Goal: Transaction & Acquisition: Purchase product/service

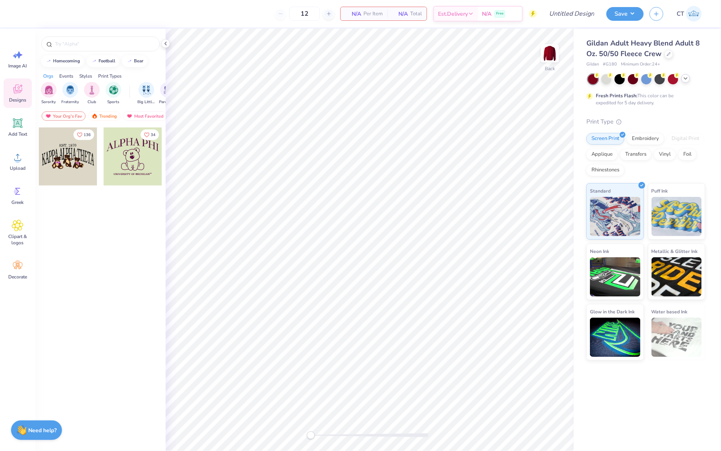
click at [685, 80] on icon at bounding box center [685, 78] width 6 height 6
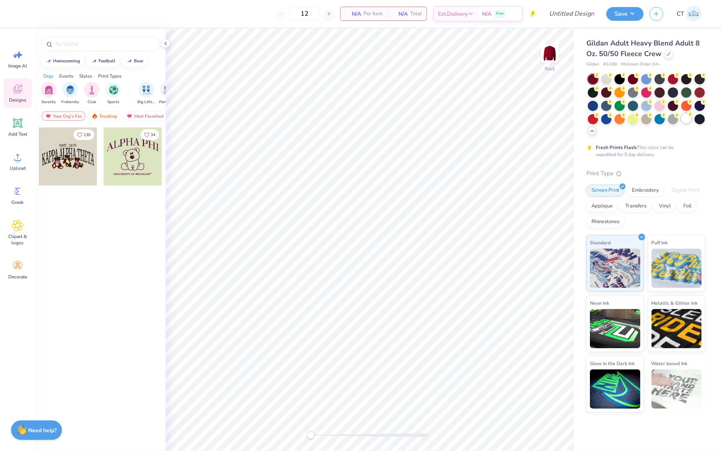
click at [685, 117] on div at bounding box center [686, 118] width 10 height 10
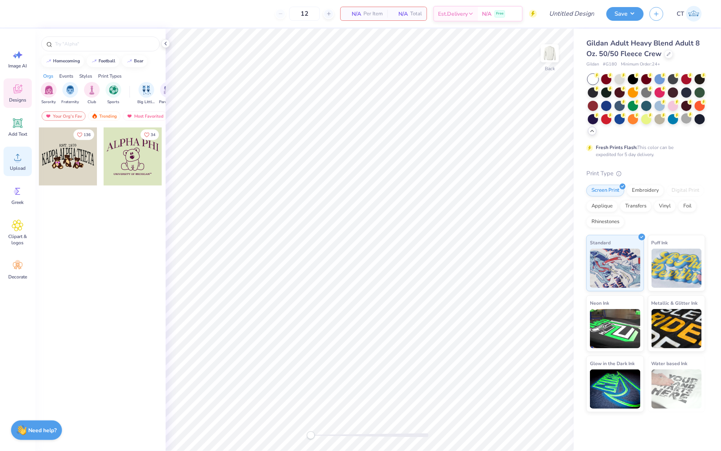
click at [22, 156] on icon at bounding box center [18, 157] width 12 height 12
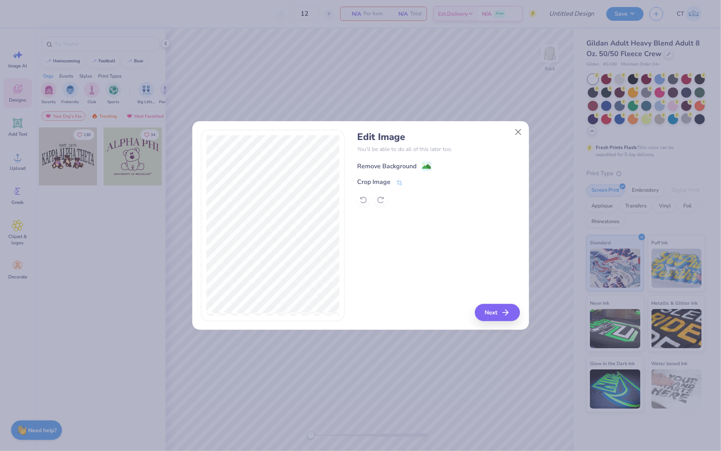
click at [425, 165] on image at bounding box center [426, 166] width 9 height 9
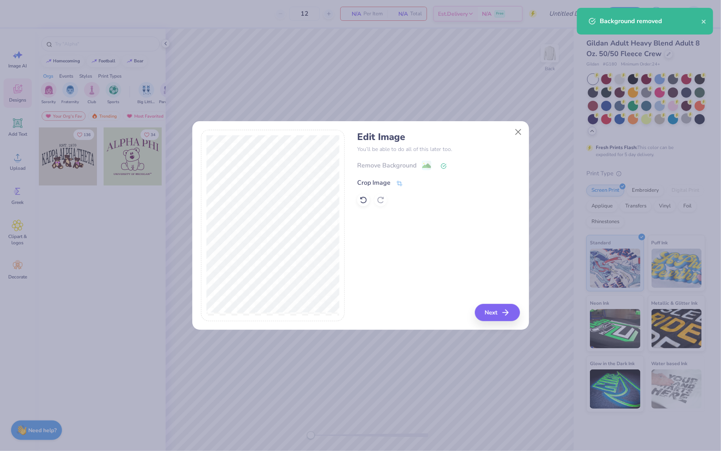
click at [397, 182] on icon at bounding box center [400, 182] width 6 height 5
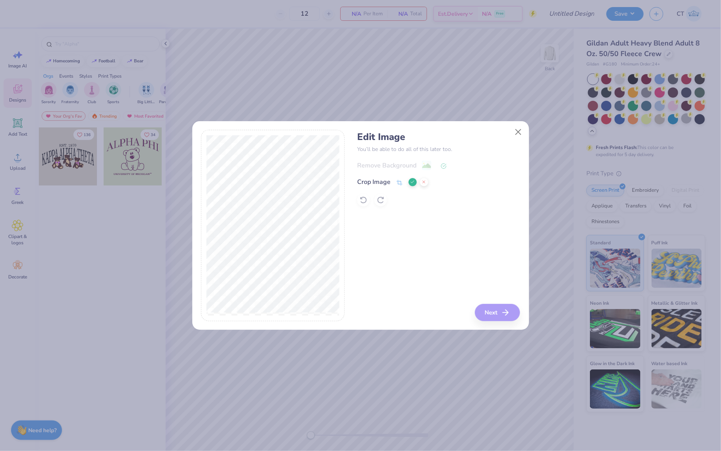
click at [414, 180] on icon at bounding box center [412, 182] width 5 height 5
click at [426, 166] on image at bounding box center [426, 166] width 9 height 9
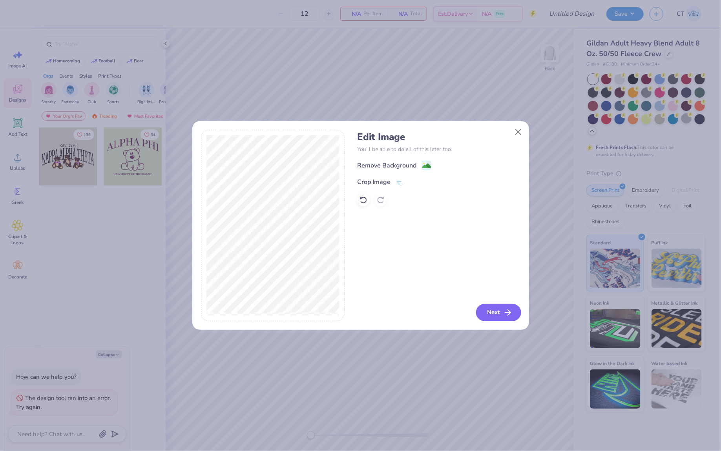
click at [491, 310] on button "Next" at bounding box center [498, 312] width 45 height 17
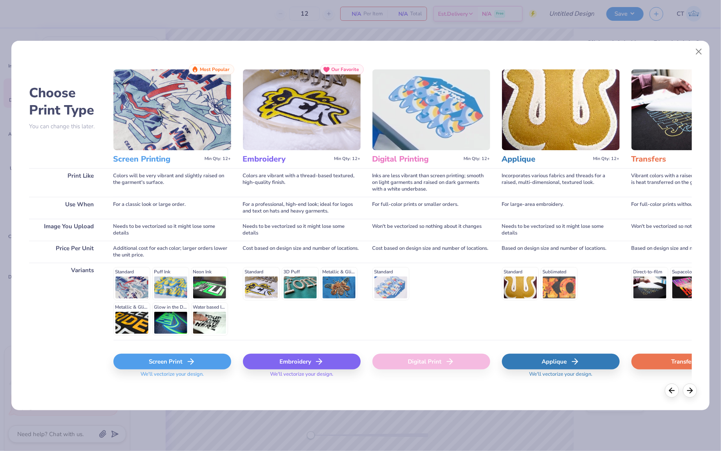
click at [178, 363] on div "Screen Print" at bounding box center [172, 362] width 118 height 16
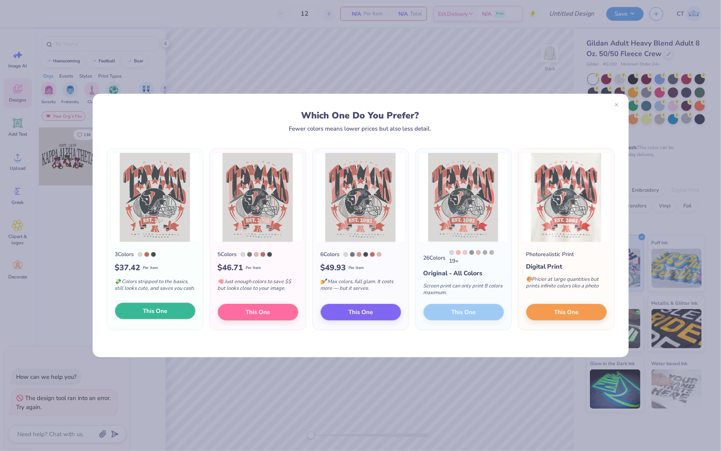
click at [162, 311] on span "This One" at bounding box center [155, 311] width 24 height 9
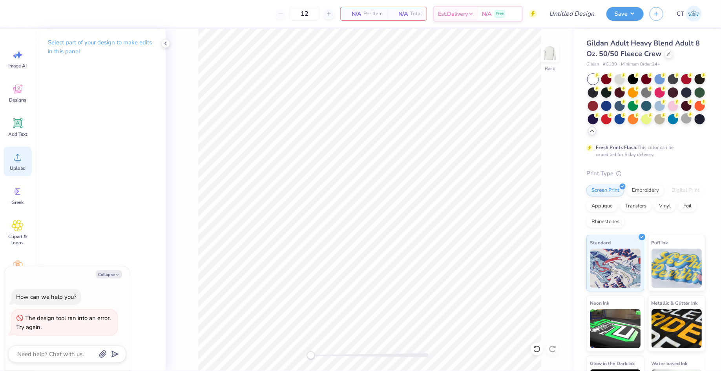
click at [18, 155] on icon at bounding box center [18, 157] width 12 height 12
click at [20, 157] on icon at bounding box center [18, 157] width 12 height 12
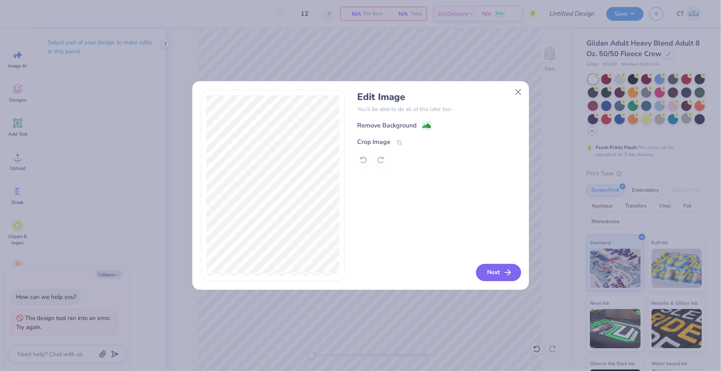
click at [504, 271] on icon "button" at bounding box center [507, 272] width 9 height 9
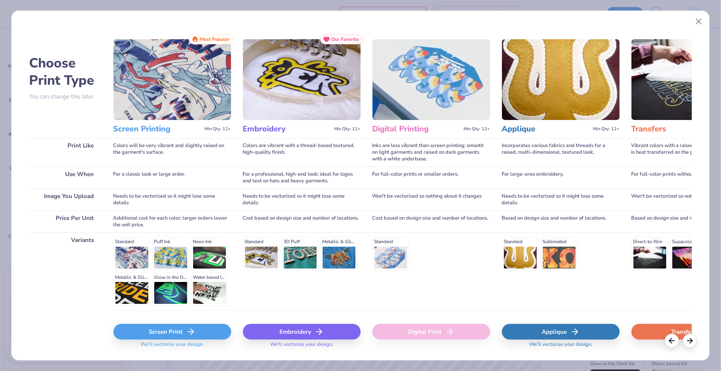
click at [155, 336] on div "Screen Print" at bounding box center [172, 332] width 118 height 16
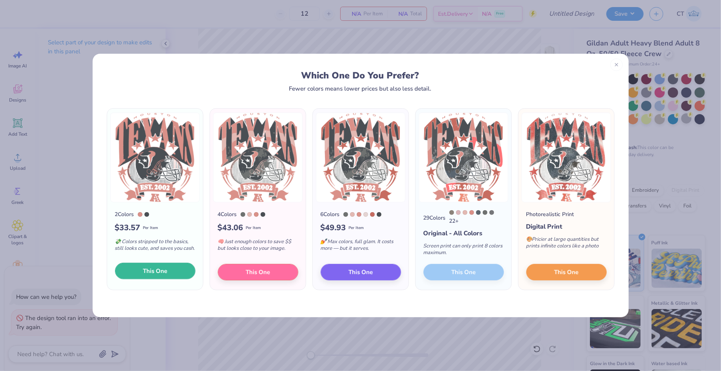
click at [168, 272] on button "This One" at bounding box center [155, 271] width 80 height 16
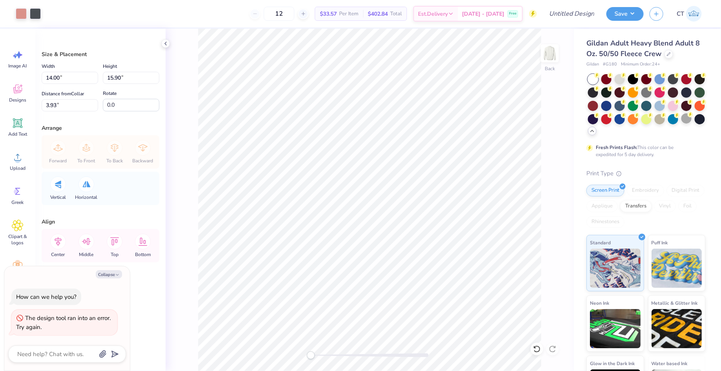
type textarea "x"
type input "9.52"
type input "10.82"
type input "9.01"
type textarea "x"
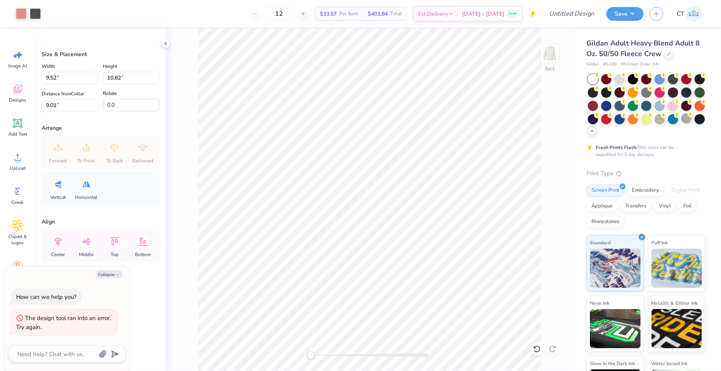
type input "11.45"
type input "13.01"
type input "4.58"
type textarea "x"
type input "12.65"
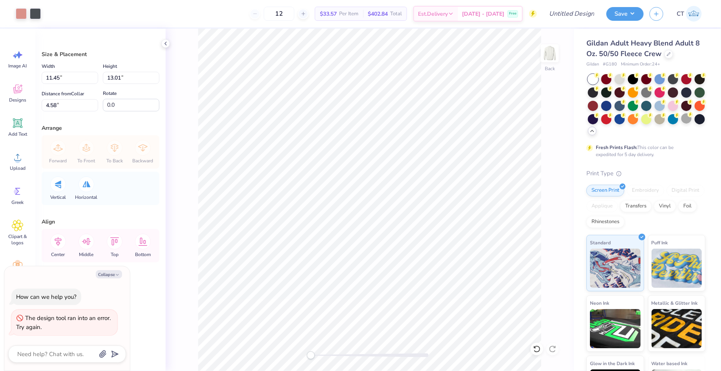
type input "14.37"
type input "3.21"
click at [443, 295] on li "Ungroup" at bounding box center [452, 302] width 62 height 15
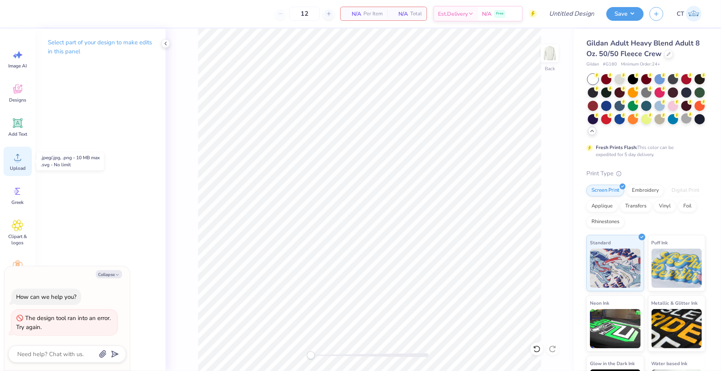
click at [15, 163] on div "Upload" at bounding box center [18, 161] width 28 height 29
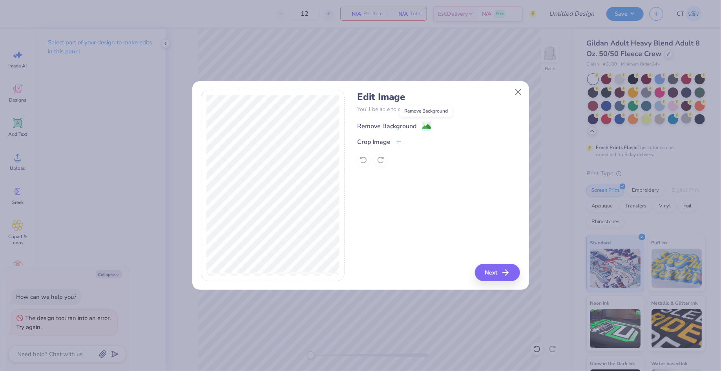
click at [423, 124] on circle at bounding box center [423, 124] width 1 height 1
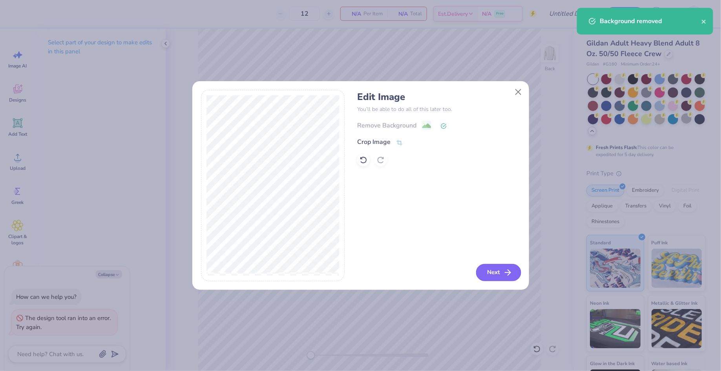
click at [495, 272] on button "Next" at bounding box center [498, 272] width 45 height 17
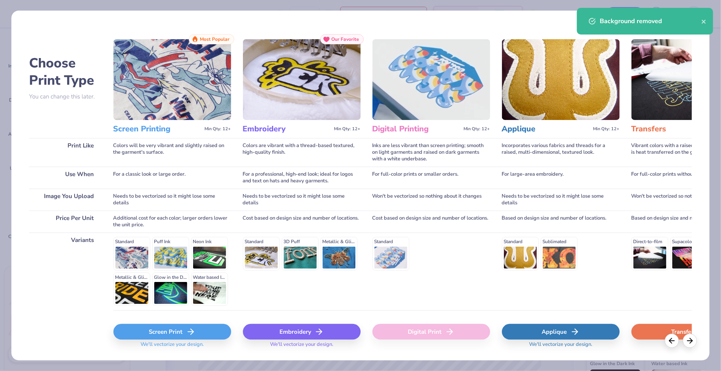
click at [146, 330] on div "Screen Print" at bounding box center [172, 332] width 118 height 16
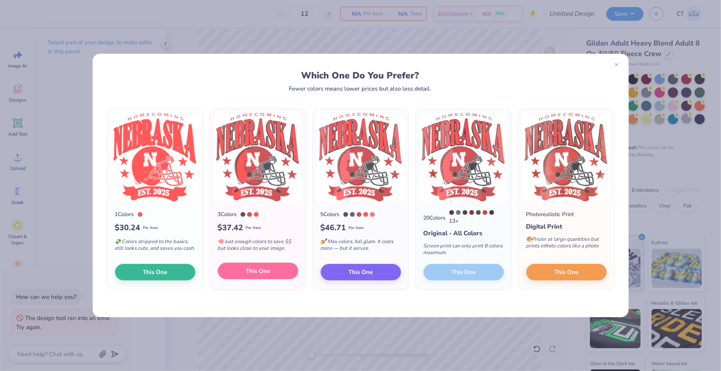
click at [257, 277] on button "This One" at bounding box center [258, 271] width 80 height 16
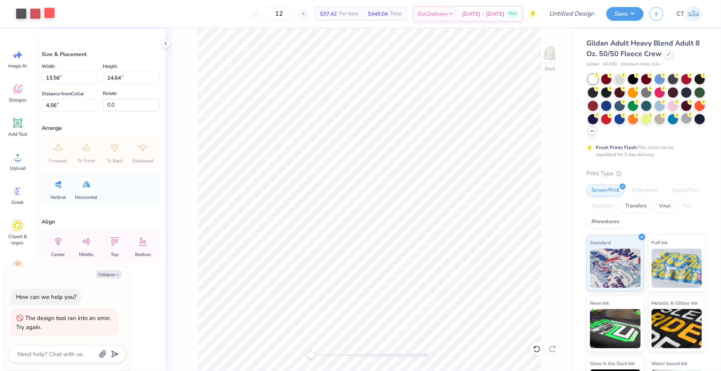
click at [47, 15] on div at bounding box center [49, 12] width 11 height 11
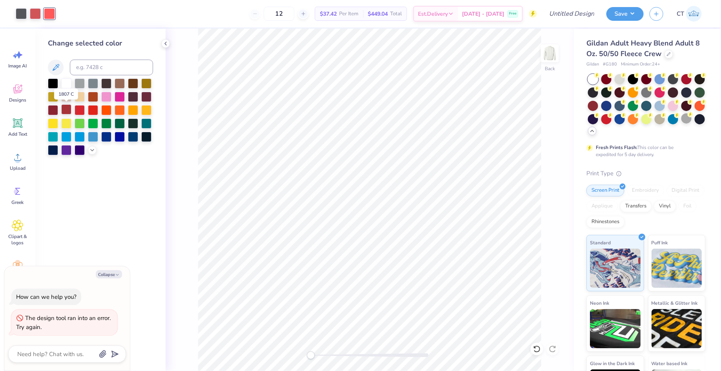
click at [70, 111] on div at bounding box center [66, 109] width 10 height 10
click at [37, 15] on div at bounding box center [35, 12] width 11 height 11
click at [69, 109] on div at bounding box center [66, 109] width 10 height 10
click at [20, 13] on div at bounding box center [21, 12] width 11 height 11
click at [56, 82] on div at bounding box center [53, 83] width 10 height 10
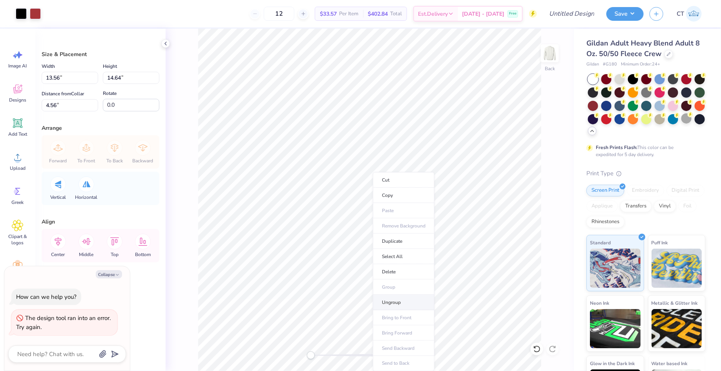
click at [399, 297] on li "Ungroup" at bounding box center [404, 302] width 62 height 15
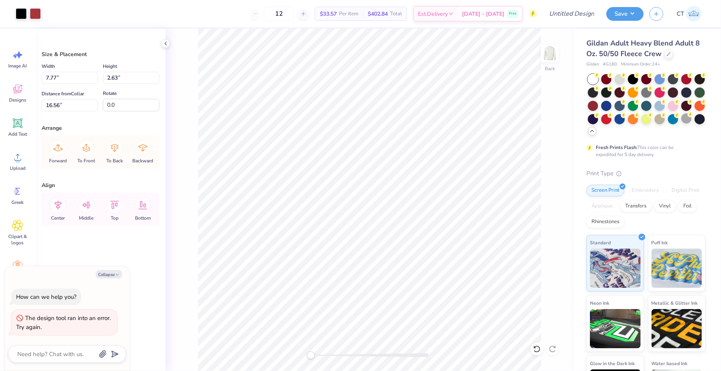
type textarea "x"
type input "18.53"
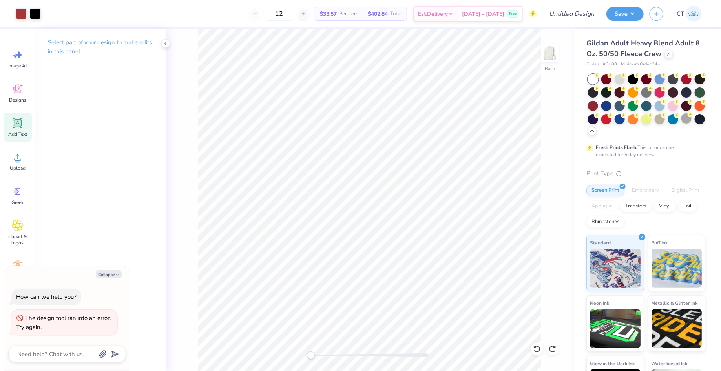
click at [20, 132] on span "Add Text" at bounding box center [17, 134] width 19 height 6
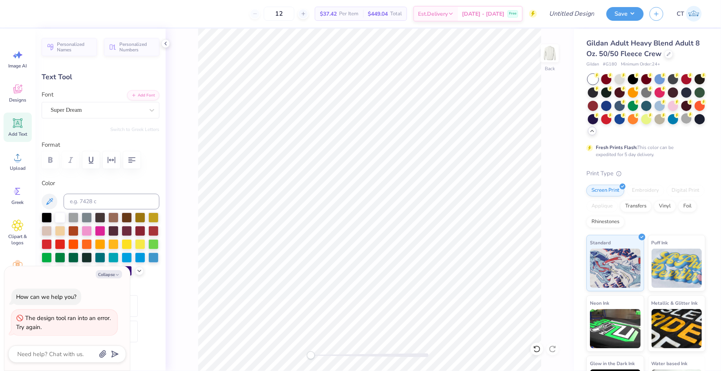
type textarea "x"
type textarea "A"
type textarea "x"
type textarea "Al"
type textarea "x"
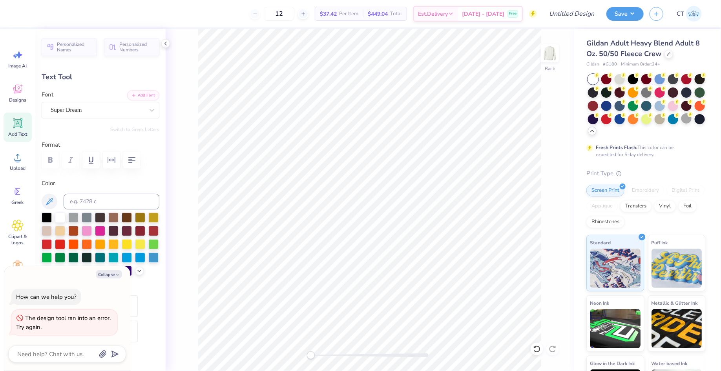
type textarea "Alp"
type textarea "x"
type textarea "Alph"
type textarea "x"
type textarea "Alpha"
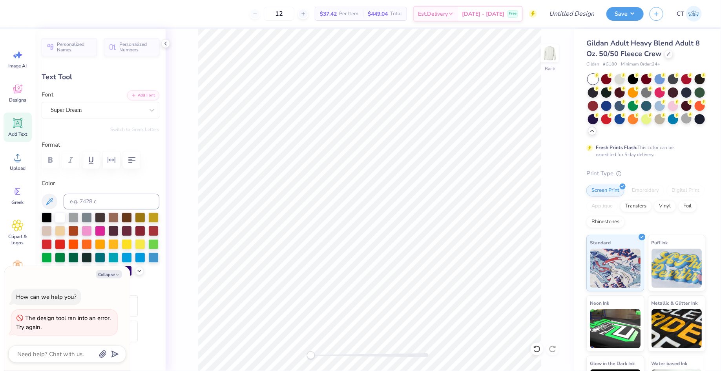
type textarea "x"
type textarea "Alpha"
type textarea "x"
type textarea "Alpha X"
type textarea "x"
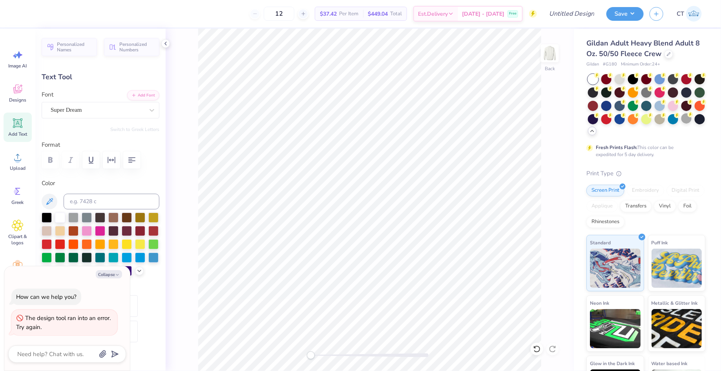
type textarea "Alpha Xi"
type textarea "x"
type textarea "Alpha Xi"
type textarea "x"
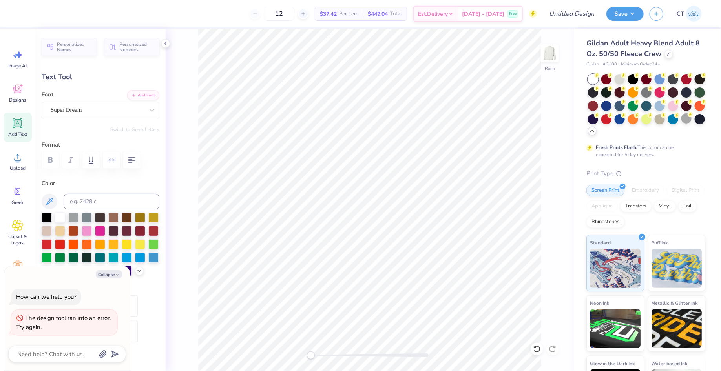
type textarea "Alpha Xi D"
type textarea "x"
type textarea "Alpha Xi De"
type textarea "x"
type textarea "Alpha Xi Del"
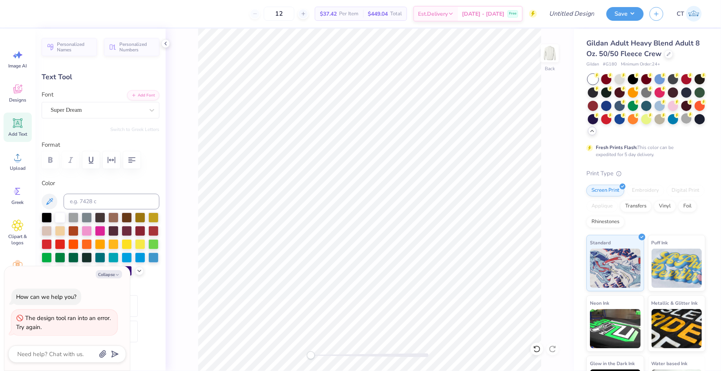
type textarea "x"
type textarea "Alpha Xi Delt"
type textarea "x"
type textarea "Alpha Xi Delta"
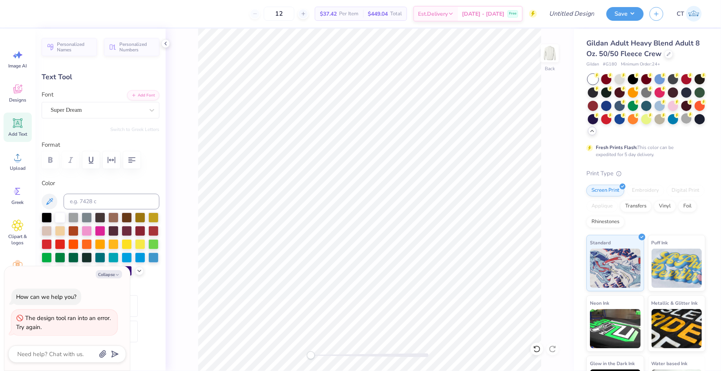
type textarea "x"
type textarea "Alpha Xi Delta"
type textarea "x"
type textarea "Alpha Xi Delta \"
type textarea "x"
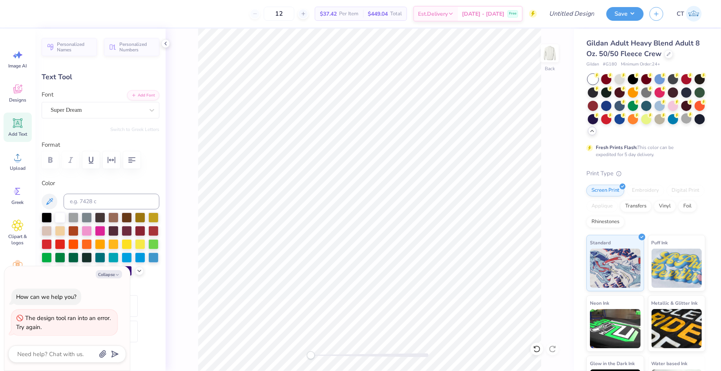
type textarea "Alpha Xi Delta"
type textarea "x"
type textarea "Alpha Xi Delta |"
type textarea "x"
type textarea "Alpha Xi Delta |"
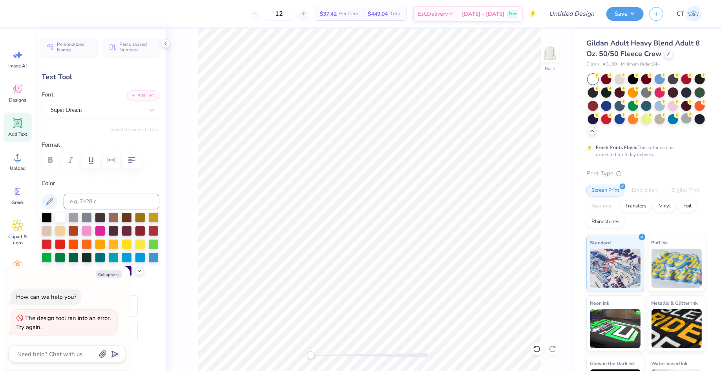
type textarea "x"
type textarea "Alpha Xi Delta | A"
type textarea "x"
type textarea "Alpha Xi Delta | Al"
type textarea "x"
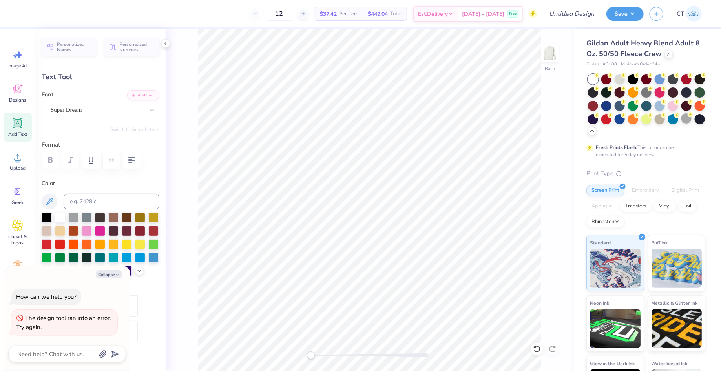
type textarea "Alpha Xi Delta | Alp"
type textarea "x"
type textarea "Alpha Xi Delta | Alph"
type textarea "x"
type textarea "Alpha Xi Delta | Alpha"
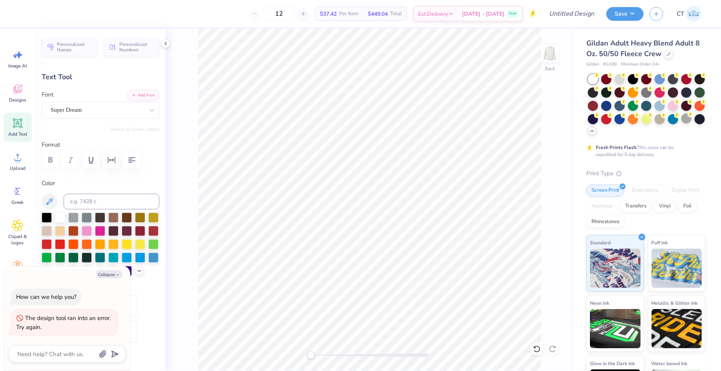
type textarea "x"
type textarea "Alpha Xi Delta | Alpha"
type textarea "x"
type textarea "Alpha Xi Delta | Alpha G"
type textarea "x"
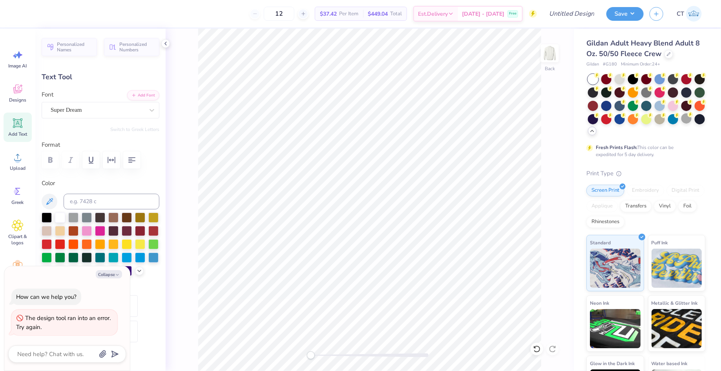
type textarea "Alpha Xi Delta | Alpha Ga"
type textarea "x"
type textarea "Alpha Xi Delta | Alpha Gam"
type textarea "x"
type textarea "Alpha Xi Delta | Alpha [PERSON_NAME]"
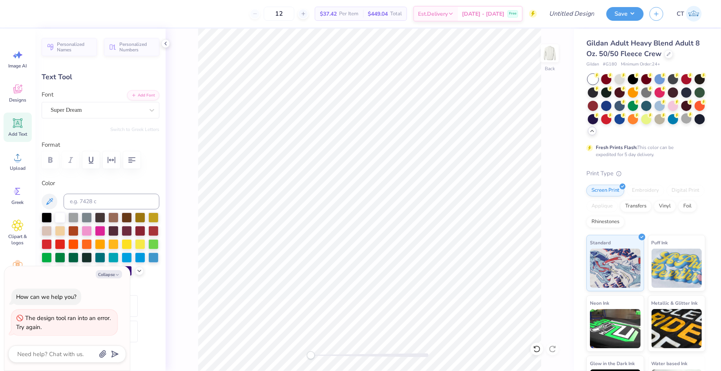
type textarea "x"
type textarea "Alpha Xi Delta | Alpha Gamma"
type textarea "x"
type textarea "Alpha Xi Delta | Alpha Gamma"
type textarea "x"
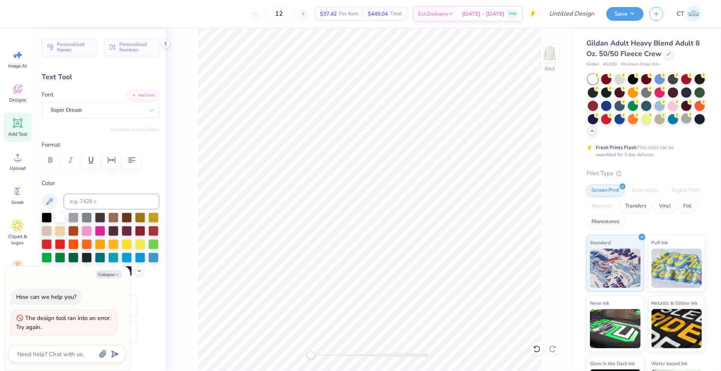
type textarea "Alpha Xi Delta | Alpha Gamma R"
type textarea "x"
type textarea "Alpha Xi Delta | Alpha Gamma Rh"
type textarea "x"
type textarea "Alpha Xi Delta | Alpha Gamma Rho"
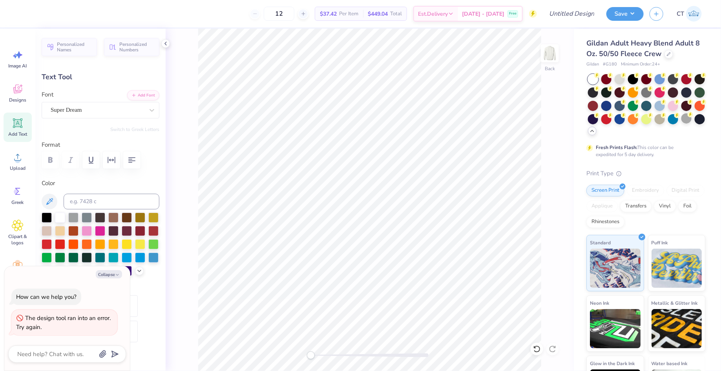
scroll to position [0, 5]
type textarea "x"
type textarea "Alpha Xi Delta | Alpha Gamma Rho"
type textarea "x"
type textarea "Alpha Xi Delta | Alpha Gamma Rho |"
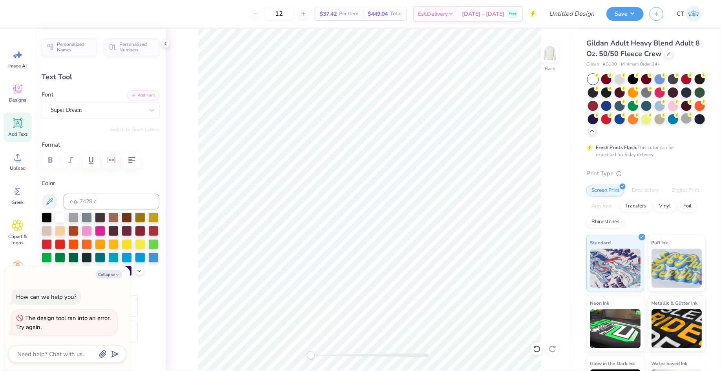
type textarea "x"
type textarea "Alpha Xi Delta | Alpha Gamma Rho |"
type textarea "x"
type textarea "Alpha Xi Delta | Alpha Gamma Rho | P"
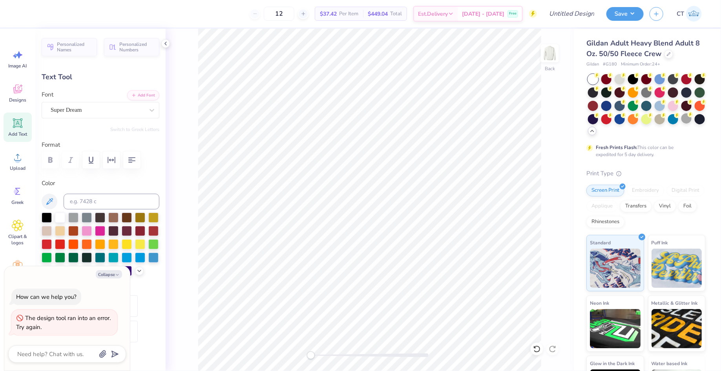
type textarea "x"
type textarea "Alpha Xi Delta | Alpha Gamma Rho | Pi"
type textarea "x"
type textarea "Alpha Xi Delta | Alpha Gamma Rho | Pi"
type textarea "x"
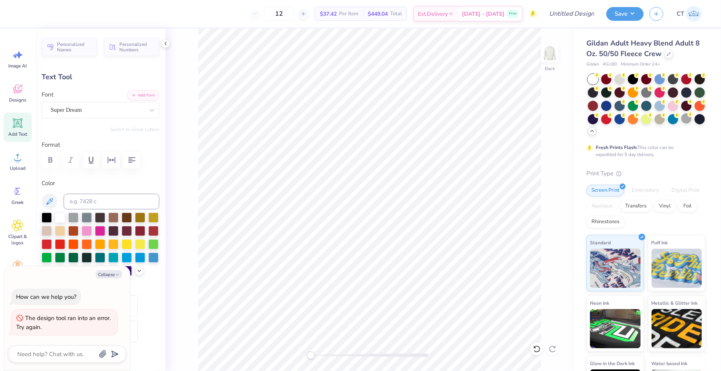
type textarea "Alpha Xi Delta | Alpha Gamma Rho | Pi K"
type textarea "x"
type textarea "Alpha Xi Delta | Alpha Gamma Rho | Pi Ka"
type textarea "x"
type textarea "Alpha Xi Delta | Alpha Gamma Rho | Pi Kap"
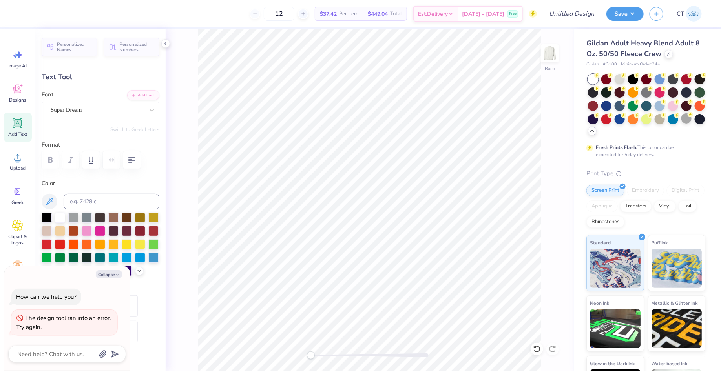
type textarea "x"
type textarea "Alpha Xi Delta | Alpha Gamma Rho | Pi [PERSON_NAME]"
type textarea "x"
type textarea "Alpha Xi Delta | Alpha Gamma Rho | Pi Kappa"
type textarea "x"
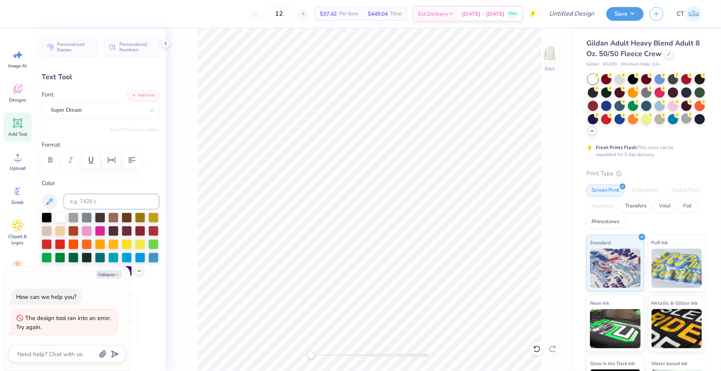
type textarea "Alpha Xi Delta | Alpha Gamma Rho | Pi Kappa"
type textarea "x"
type textarea "Alpha Xi Delta | Alpha Gamma Rho | Pi Kappa P"
type textarea "x"
type textarea "Alpha Xi Delta | Alpha Gamma Rho | Pi Kappa PH"
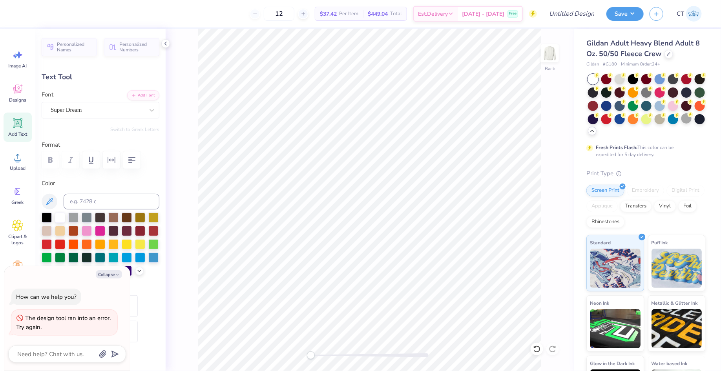
scroll to position [0, 8]
type textarea "x"
type textarea "Alpha Xi Delta | Alpha Gamma Rho | Pi Kappa PHI"
type textarea "x"
type textarea "Alpha Xi Delta | Alpha Gamma Rho | Pi Kappa PHI"
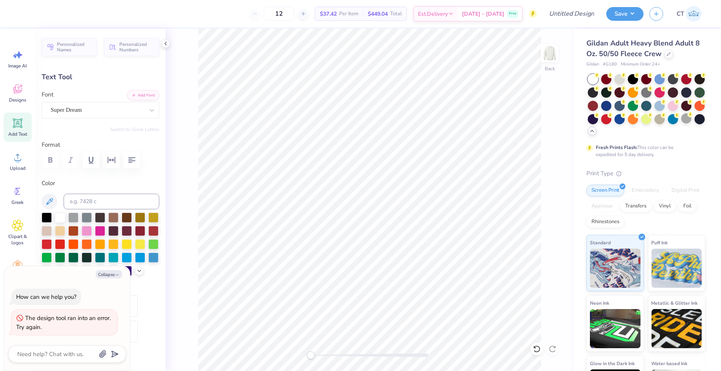
scroll to position [0, 0]
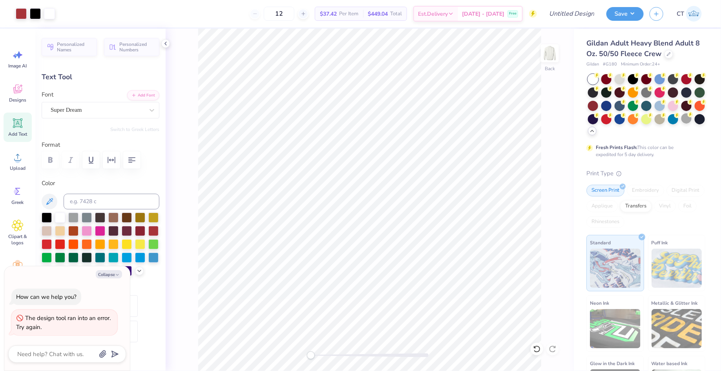
type textarea "x"
type input "15.15"
type input "0.71"
type input "20.47"
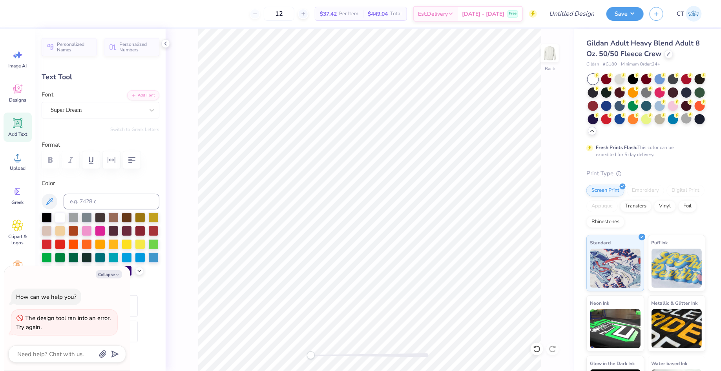
type textarea "x"
type input "12.27"
type input "0.58"
type input "20.61"
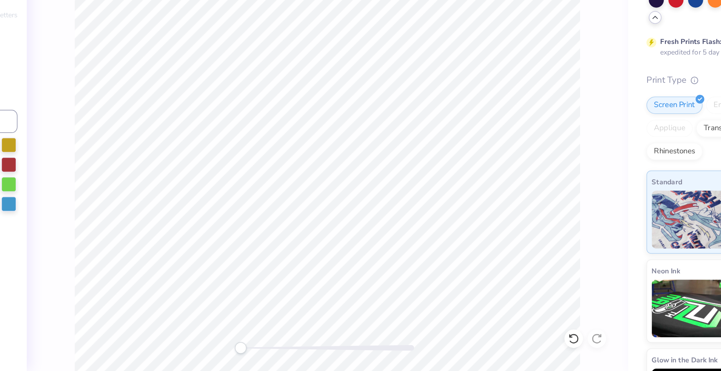
scroll to position [0, 0]
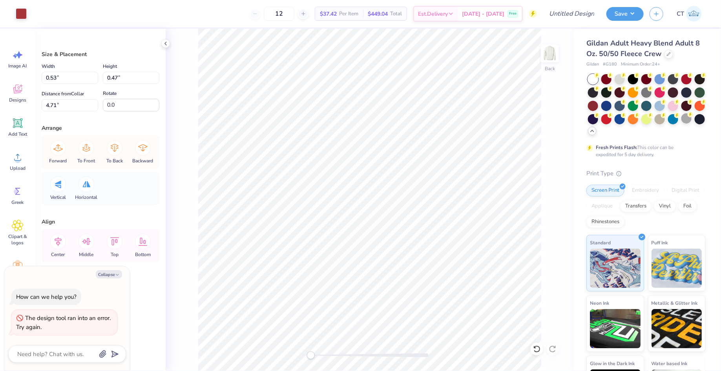
type textarea "x"
type input "4.56"
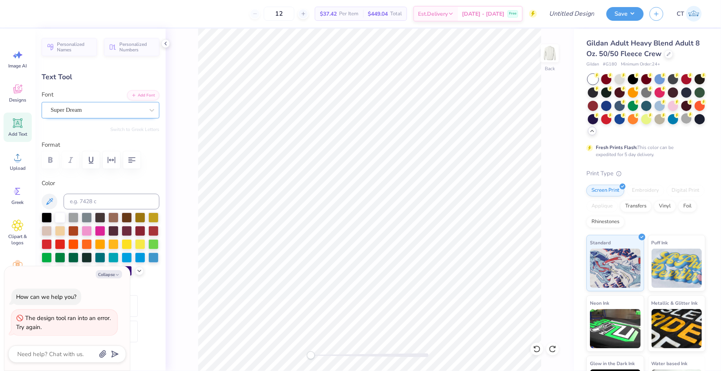
click at [116, 112] on div "Super Dream" at bounding box center [97, 110] width 95 height 12
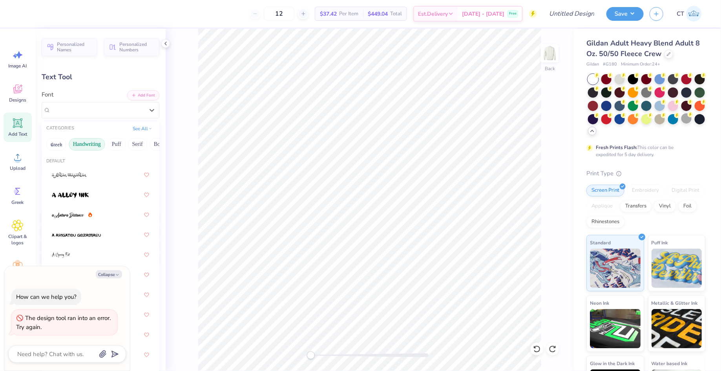
click at [91, 140] on button "Handwriting" at bounding box center [87, 144] width 36 height 13
click at [144, 125] on button "See All" at bounding box center [142, 128] width 24 height 8
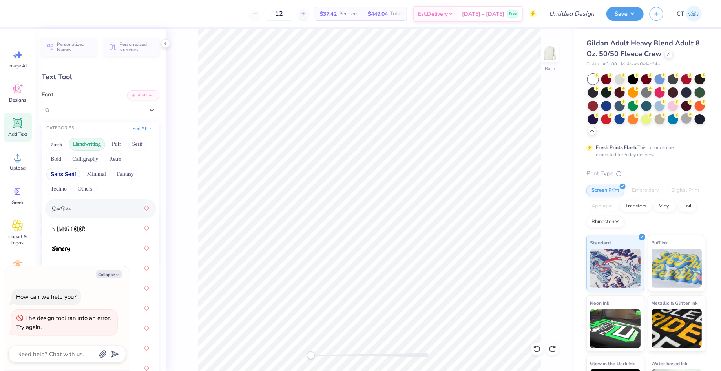
click at [62, 172] on button "Sans Serif" at bounding box center [63, 174] width 34 height 13
click at [71, 212] on div at bounding box center [100, 209] width 97 height 14
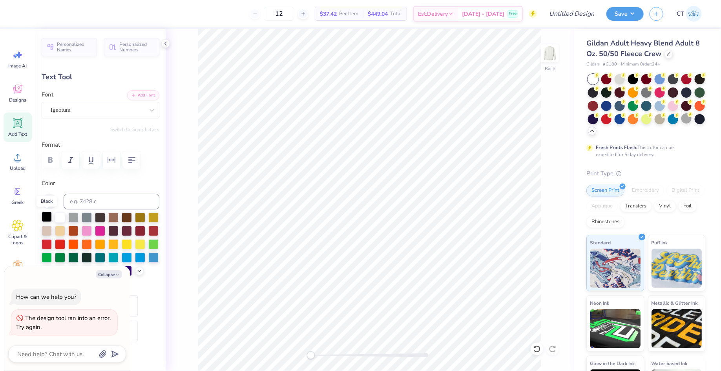
click at [47, 217] on div at bounding box center [47, 217] width 10 height 10
type textarea "x"
type input "8.55"
type input "0.56"
type input "19.67"
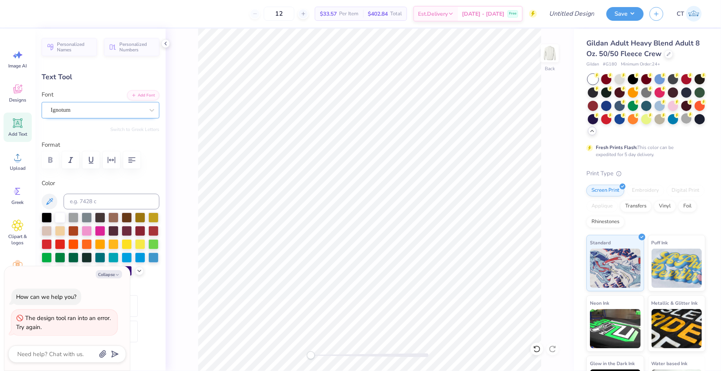
click at [133, 113] on div "Ignotum" at bounding box center [97, 110] width 95 height 12
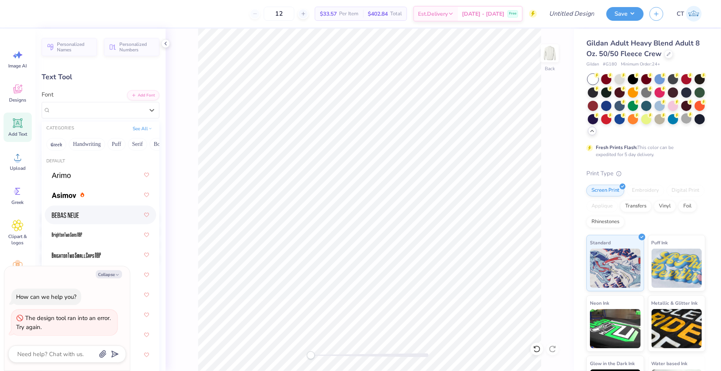
click at [97, 212] on div at bounding box center [100, 215] width 97 height 14
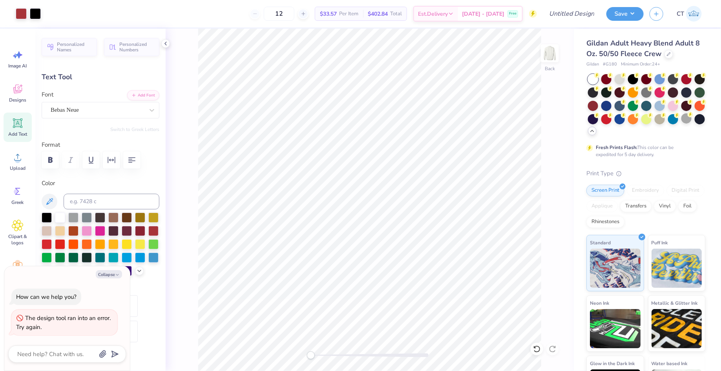
type textarea "x"
type input "8.49"
type input "0.43"
type input "19.73"
type textarea "x"
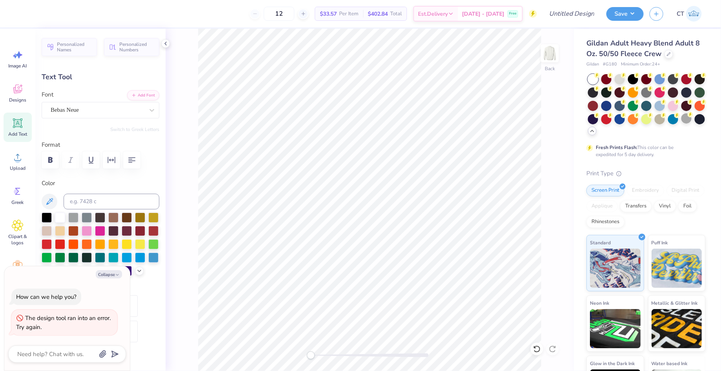
type input "11.84"
type input "0.60"
type textarea "x"
type input "19.64"
type textarea "x"
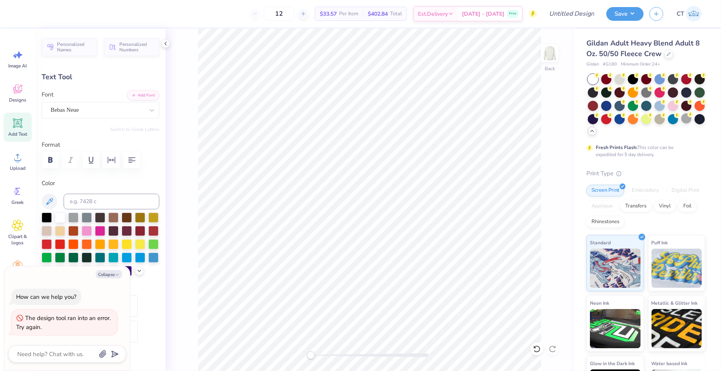
type textarea "Alpha Xi Delta | Alpha Gamma Rho | PHi Kappa PHI"
type textarea "x"
type textarea "Alpha Xi Delta | Alpha Gamma Rho | PHOi Kappa PHI"
type textarea "x"
type textarea "Alpha Xi Delta | Alpha Gamma Rho | PHOMi Kappa PHI"
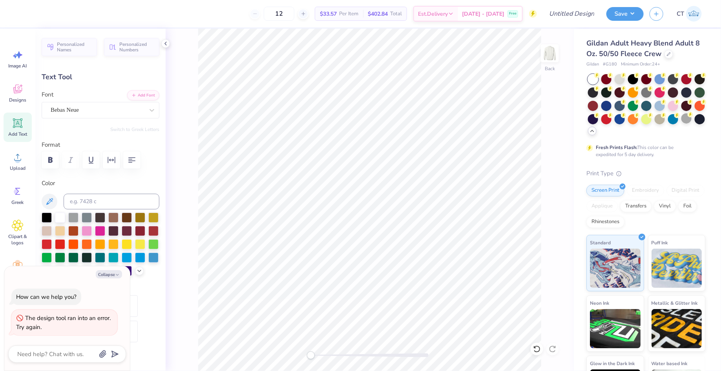
type textarea "x"
type textarea "Alpha Xi Delta | Alpha Gamma Rho | PHOMEi Kappa PHI"
type textarea "x"
type textarea "Alpha Xi Delta | Alpha Gamma Rho | PHOMECi Kappa PHI"
type textarea "x"
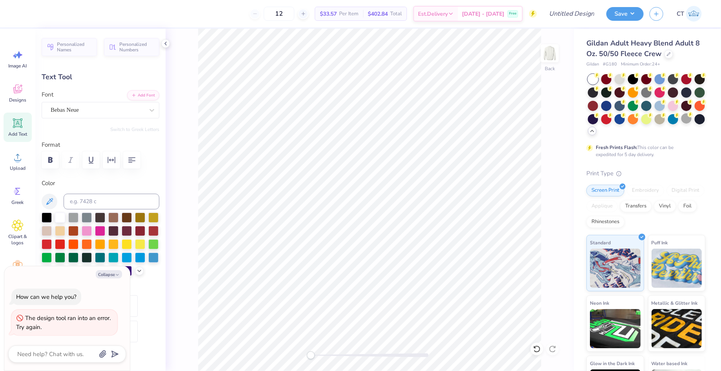
type textarea "Alpha Xi Delta | Alpha Gamma Rho | PHOMECOMi Kappa PHI"
type textarea "x"
type textarea "Alpha Xi Delta | Alpha Gamma Rho | PHOMECOMINi Kappa PHI"
type textarea "x"
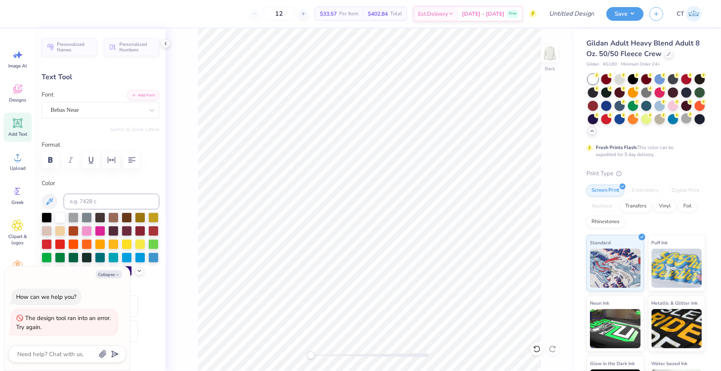
type textarea "Alpha Xi Delta | Alpha Gamma Rho | PHOMECOMINGi Kappa PHI"
type textarea "x"
type input "14.84"
type input "2.70"
type textarea "x"
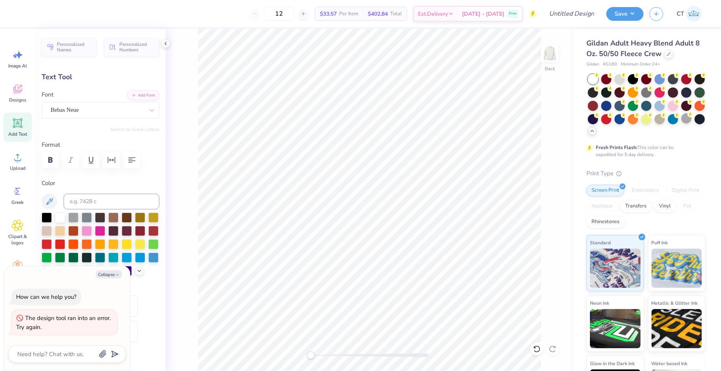
type textarea "Alpha Xi Delta | Alpha Gamma Rho | PHOMpa PHI"
type textarea "x"
type input "11.69"
type textarea "x"
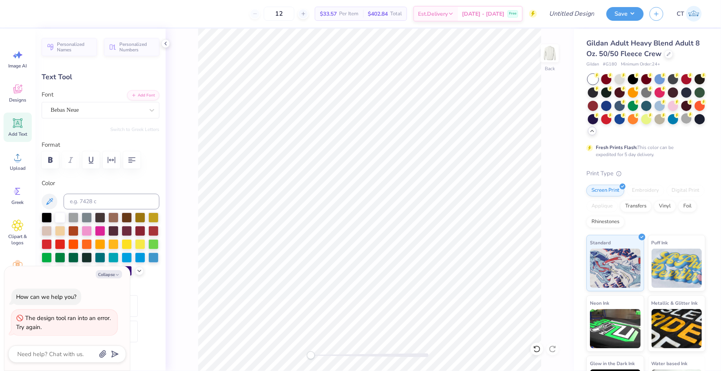
type textarea "Alpha Xi Delta | Alpha Rho | PHOMpa PHI"
type textarea "x"
type input "9.95"
click at [24, 127] on div "Add Text" at bounding box center [18, 127] width 28 height 29
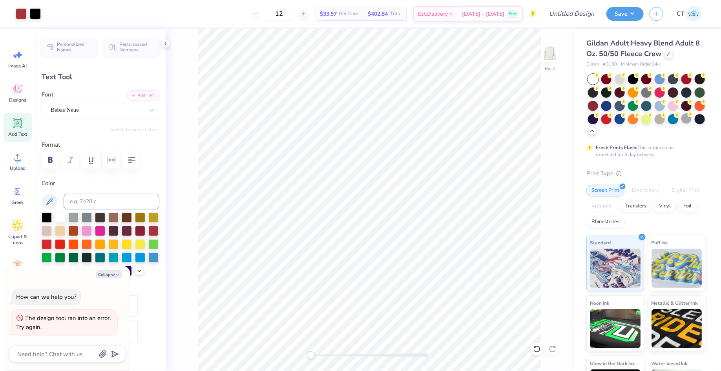
type textarea "x"
type input "5.89"
type input "1.71"
type input "11.02"
type textarea "x"
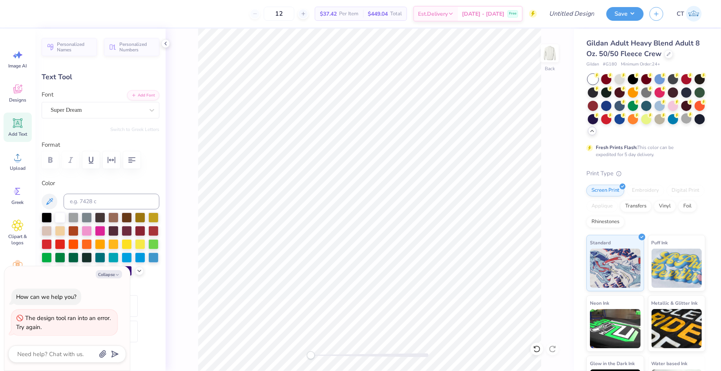
type textarea "H"
type textarea "x"
type textarea "HO"
type textarea "x"
type textarea "HOM"
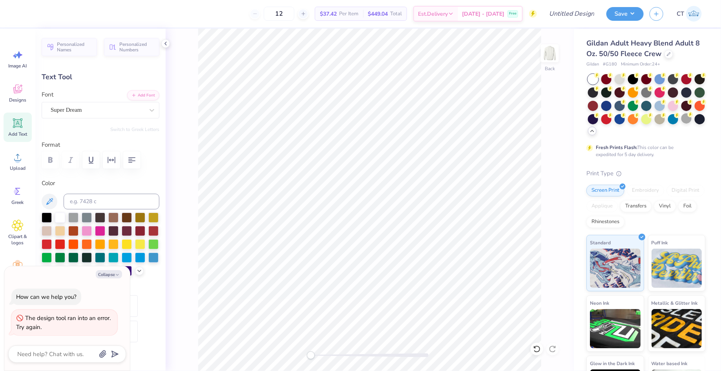
scroll to position [0, 0]
type textarea "x"
type textarea "HOME"
type textarea "x"
type textarea "HOMEC"
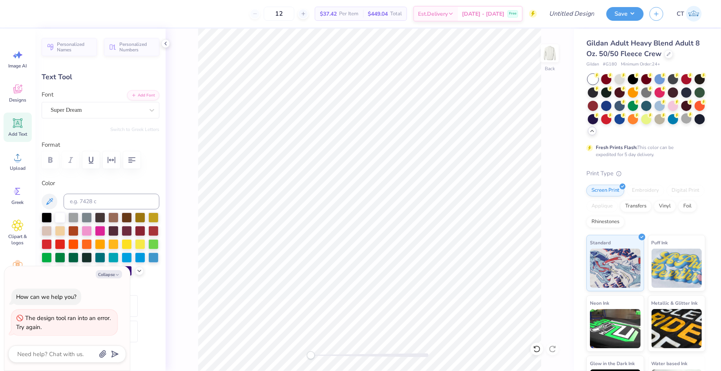
type textarea "x"
type textarea "HOMECO"
type textarea "x"
type textarea "HOMECOM"
type textarea "x"
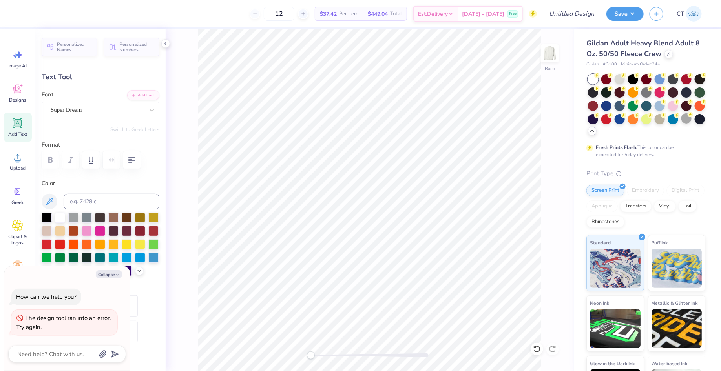
type textarea "HOMECOMI"
type textarea "x"
type textarea "HOMECOMIN"
type textarea "x"
type textarea "HOMECOMING"
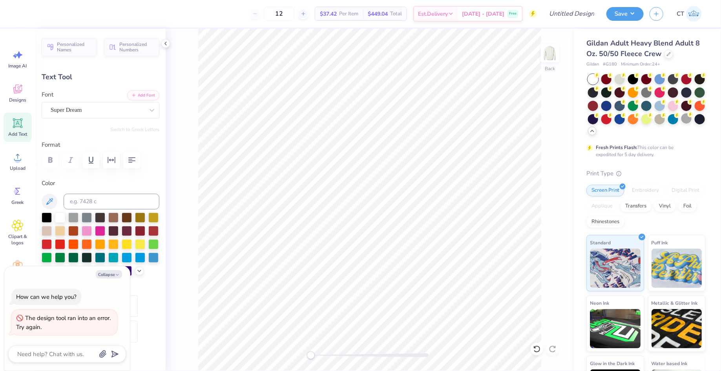
scroll to position [0, 2]
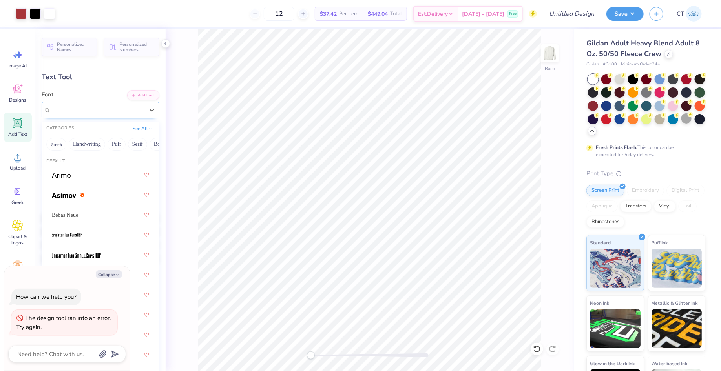
click at [136, 111] on div "Super Dream" at bounding box center [97, 110] width 95 height 12
click at [112, 214] on div "Bebas Neue" at bounding box center [100, 215] width 97 height 14
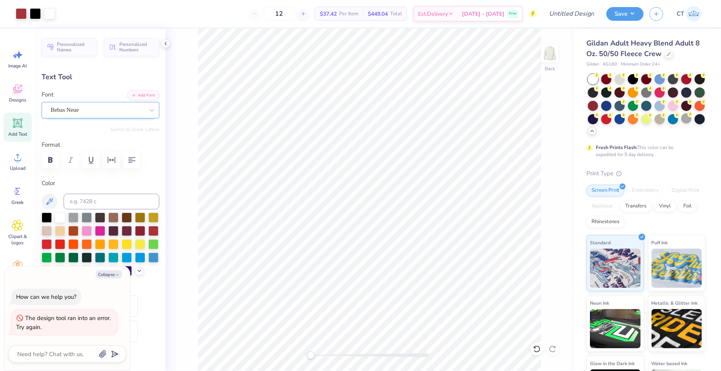
click at [82, 108] on div "Bebas Neue" at bounding box center [97, 110] width 95 height 12
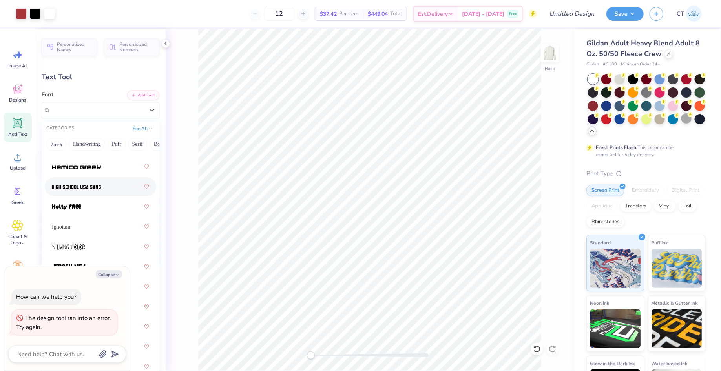
scroll to position [292, 0]
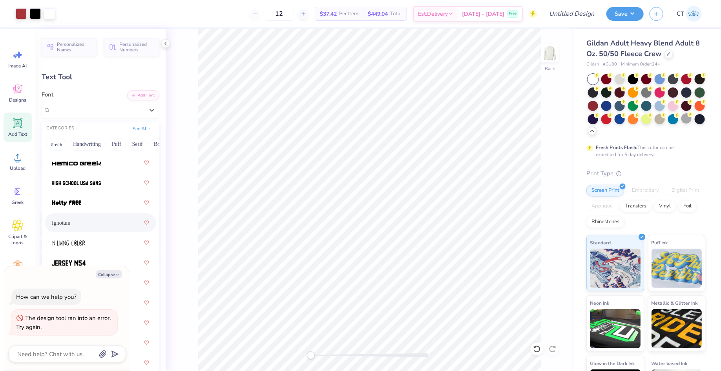
click at [84, 222] on div "Ignotum" at bounding box center [100, 223] width 97 height 14
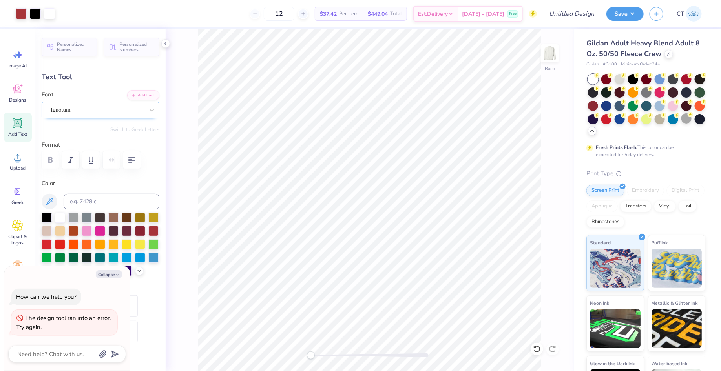
click at [126, 117] on div "Ignotum" at bounding box center [101, 110] width 118 height 16
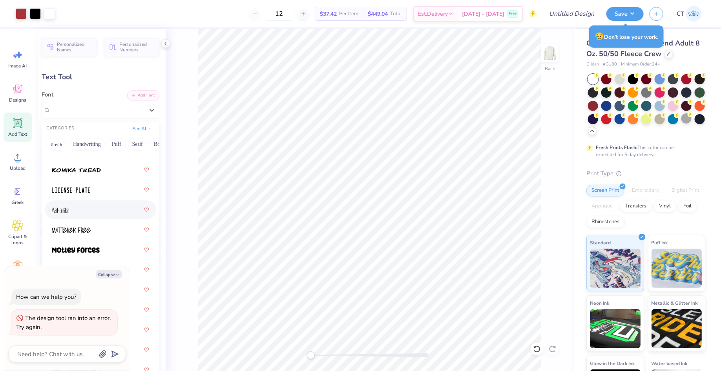
scroll to position [861, 0]
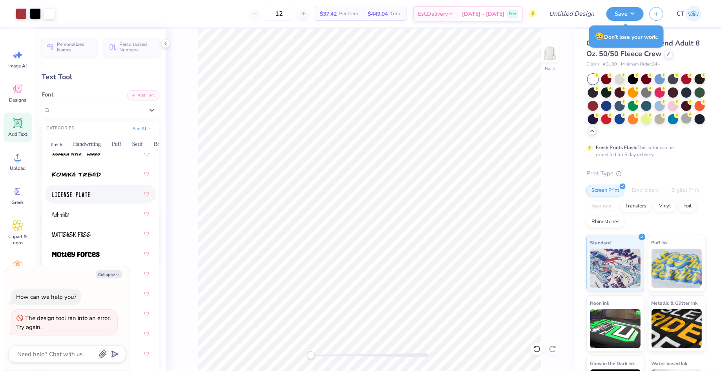
click at [98, 198] on div at bounding box center [100, 194] width 97 height 14
click at [134, 107] on div "License Plate Greek" at bounding box center [97, 110] width 95 height 12
type textarea "x"
type input "11.84"
type input "0.60"
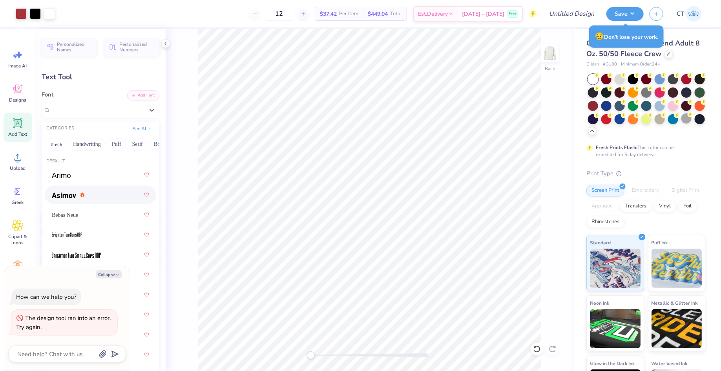
type input "19.64"
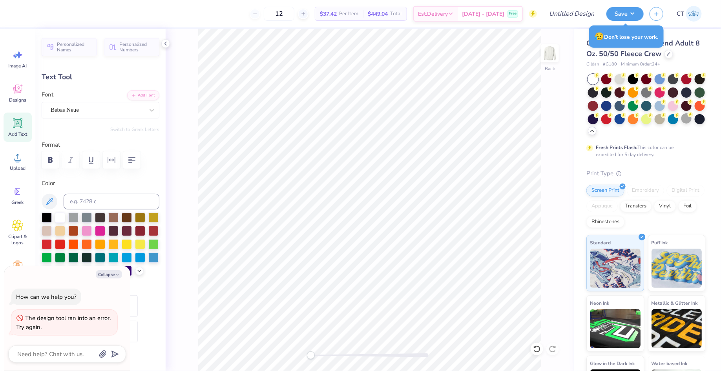
type textarea "x"
type input "10.44"
type input "1.91"
type input "2.04"
click at [146, 109] on div at bounding box center [152, 110] width 14 height 14
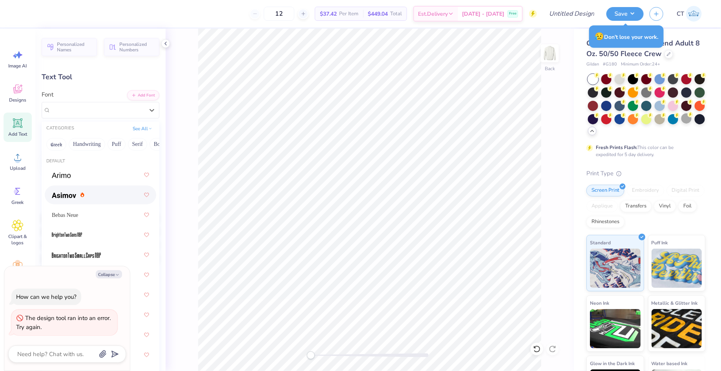
scroll to position [66, 0]
type textarea "x"
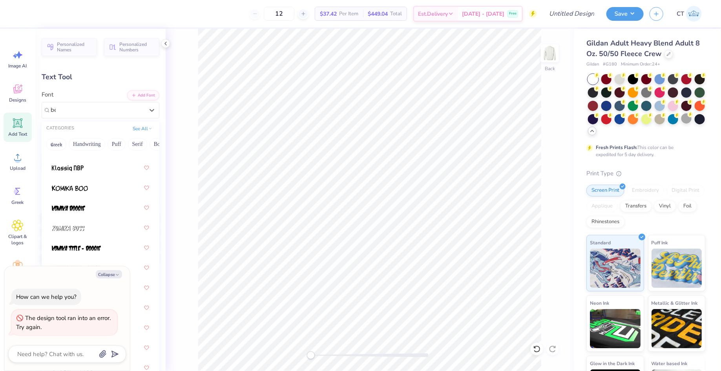
scroll to position [0, 0]
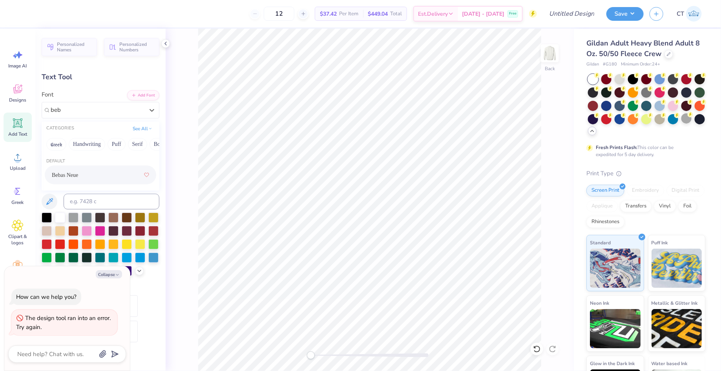
click at [89, 179] on div "Bebas Neue" at bounding box center [100, 175] width 97 height 14
type input "beb"
type textarea "x"
click at [50, 244] on div at bounding box center [47, 244] width 10 height 10
click at [22, 14] on div at bounding box center [21, 12] width 11 height 11
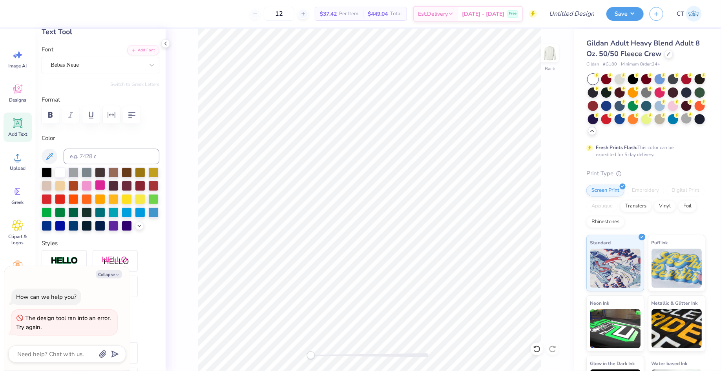
scroll to position [46, 0]
click at [153, 184] on div at bounding box center [153, 185] width 10 height 10
click at [147, 319] on div at bounding box center [101, 286] width 118 height 73
click at [118, 275] on icon "button" at bounding box center [117, 275] width 5 height 5
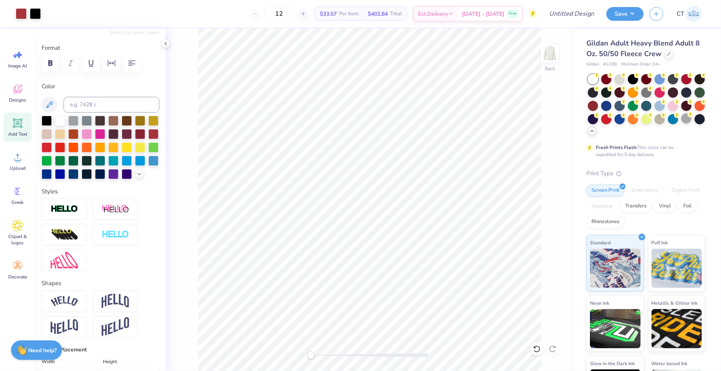
scroll to position [96, 0]
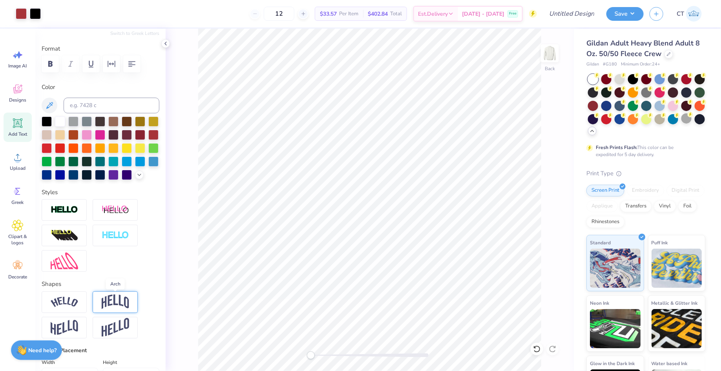
click at [118, 298] on img at bounding box center [115, 302] width 27 height 15
click at [71, 300] on img at bounding box center [64, 302] width 27 height 11
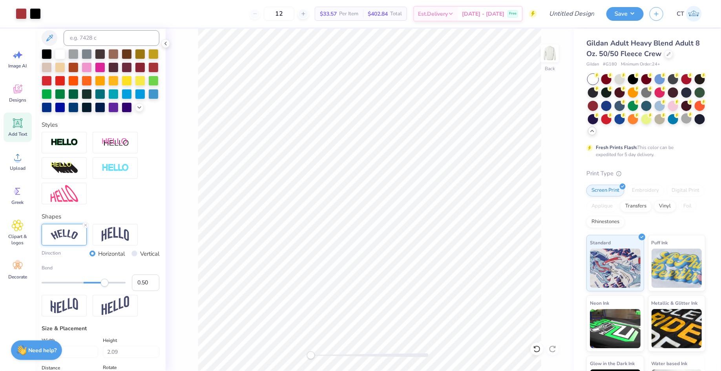
scroll to position [164, 0]
drag, startPoint x: 105, startPoint y: 283, endPoint x: 97, endPoint y: 283, distance: 7.8
click at [100, 283] on div "Accessibility label" at bounding box center [104, 283] width 8 height 8
drag, startPoint x: 97, startPoint y: 283, endPoint x: 92, endPoint y: 283, distance: 5.1
click at [92, 283] on div "Accessibility label" at bounding box center [95, 283] width 8 height 8
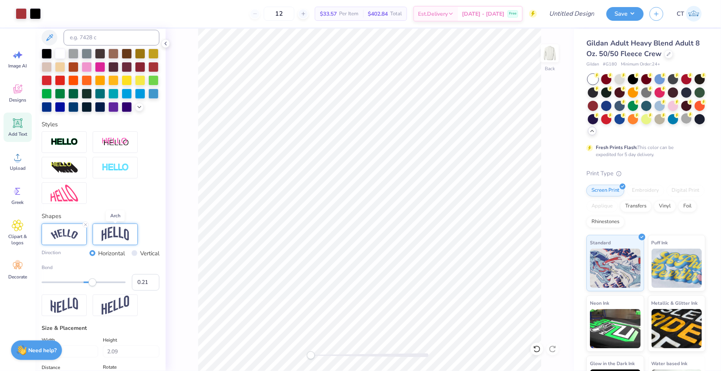
click at [122, 238] on img at bounding box center [115, 234] width 27 height 15
drag, startPoint x: 93, startPoint y: 285, endPoint x: 106, endPoint y: 285, distance: 12.6
click at [106, 285] on div "Accessibility label" at bounding box center [103, 283] width 8 height 8
drag, startPoint x: 106, startPoint y: 285, endPoint x: 96, endPoint y: 285, distance: 9.8
click at [96, 285] on div "Accessibility label" at bounding box center [96, 283] width 8 height 8
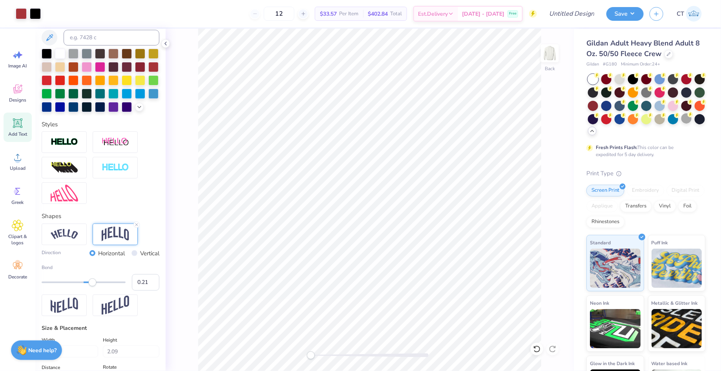
click at [92, 285] on div "Accessibility label" at bounding box center [92, 283] width 8 height 8
click at [94, 285] on div "Accessibility label" at bounding box center [94, 283] width 8 height 8
drag, startPoint x: 94, startPoint y: 285, endPoint x: 100, endPoint y: 285, distance: 5.9
click at [100, 285] on div "Accessibility label" at bounding box center [100, 283] width 8 height 8
drag, startPoint x: 100, startPoint y: 285, endPoint x: 93, endPoint y: 285, distance: 7.5
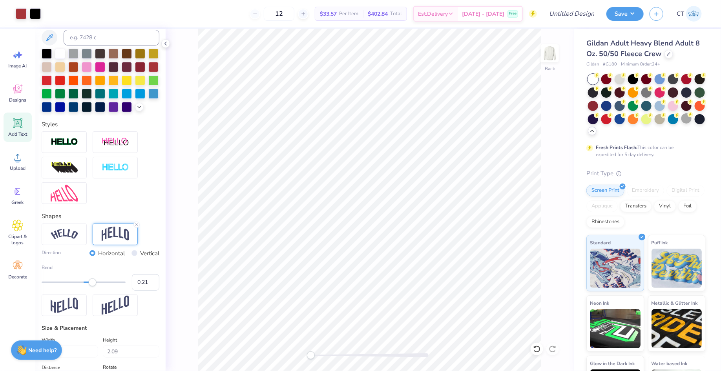
click at [93, 285] on div "Accessibility label" at bounding box center [92, 283] width 8 height 8
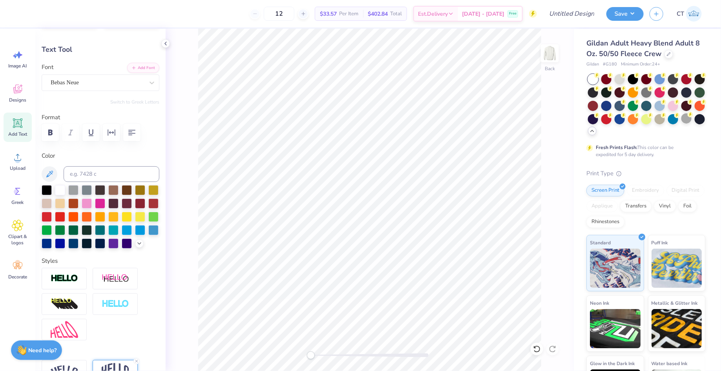
scroll to position [0, 0]
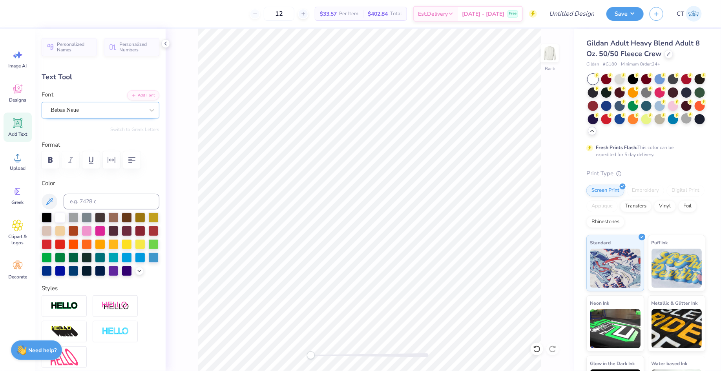
click at [98, 116] on div "Bebas Neue" at bounding box center [101, 110] width 118 height 16
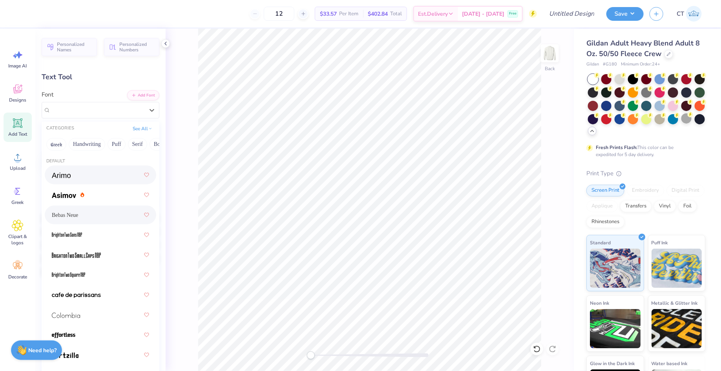
click at [98, 178] on div at bounding box center [100, 175] width 97 height 14
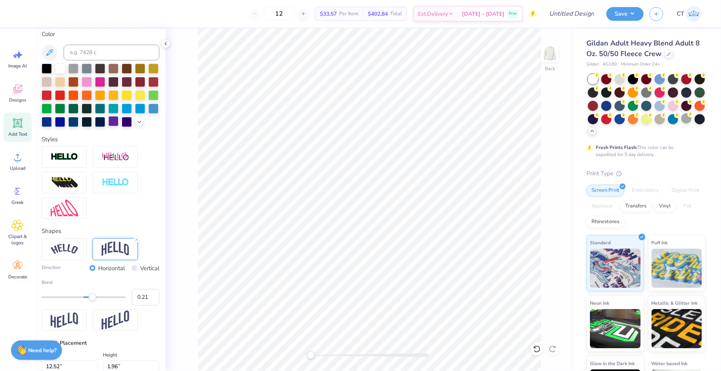
scroll to position [149, 0]
click at [68, 256] on div at bounding box center [64, 249] width 45 height 22
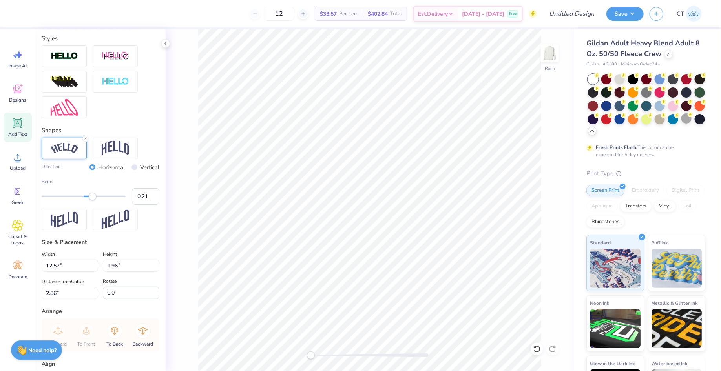
scroll to position [218, 0]
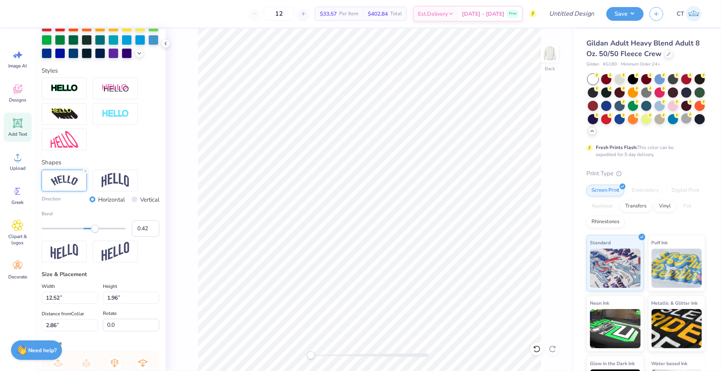
drag, startPoint x: 95, startPoint y: 228, endPoint x: 101, endPoint y: 228, distance: 6.3
click at [99, 228] on div "Accessibility label" at bounding box center [95, 229] width 8 height 8
drag, startPoint x: 103, startPoint y: 230, endPoint x: 98, endPoint y: 230, distance: 5.1
click at [98, 230] on div "Accessibility label" at bounding box center [98, 229] width 8 height 8
drag, startPoint x: 98, startPoint y: 230, endPoint x: 91, endPoint y: 230, distance: 7.1
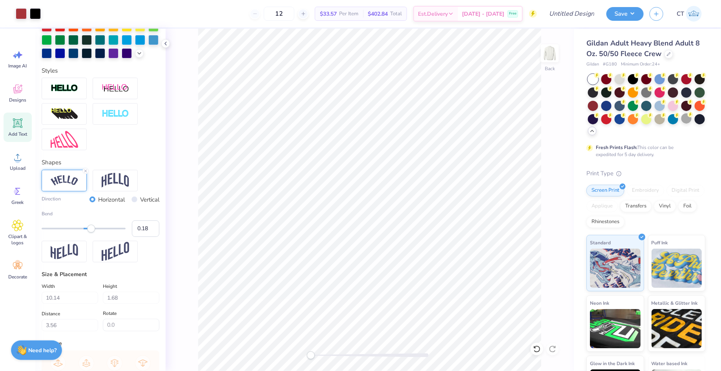
click at [91, 230] on div "Accessibility label" at bounding box center [91, 229] width 8 height 8
drag, startPoint x: 91, startPoint y: 230, endPoint x: 99, endPoint y: 230, distance: 8.2
click at [99, 230] on div "Accessibility label" at bounding box center [99, 229] width 8 height 8
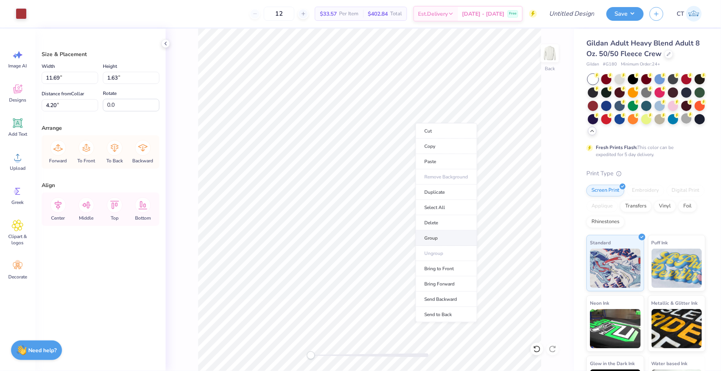
click at [435, 238] on li "Group" at bounding box center [446, 238] width 62 height 15
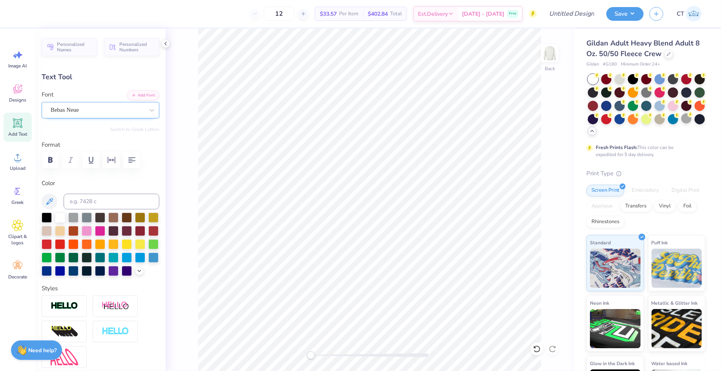
click at [112, 112] on div "Bebas Neue" at bounding box center [97, 110] width 95 height 12
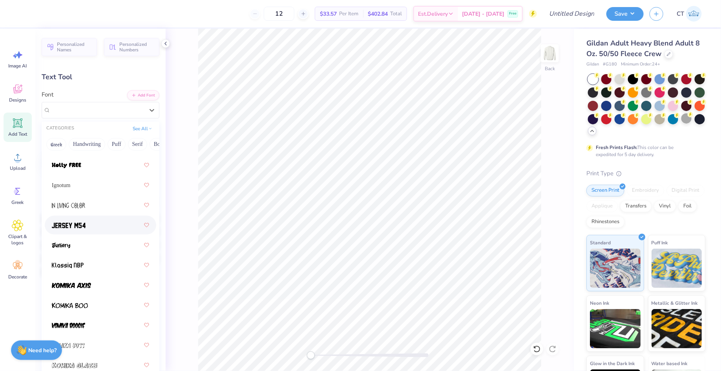
scroll to position [442, 0]
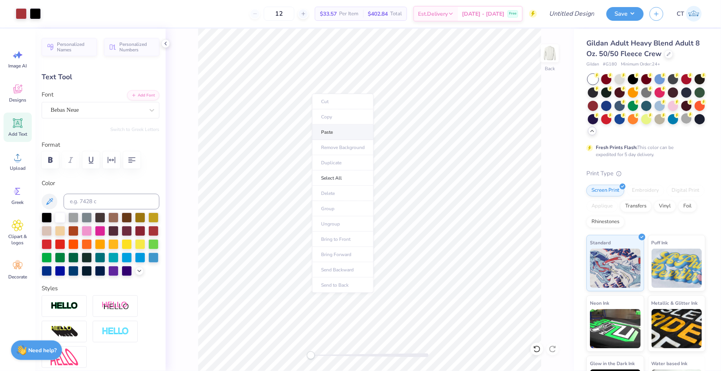
click at [335, 126] on li "Paste" at bounding box center [343, 132] width 62 height 15
click at [23, 161] on icon at bounding box center [18, 157] width 12 height 12
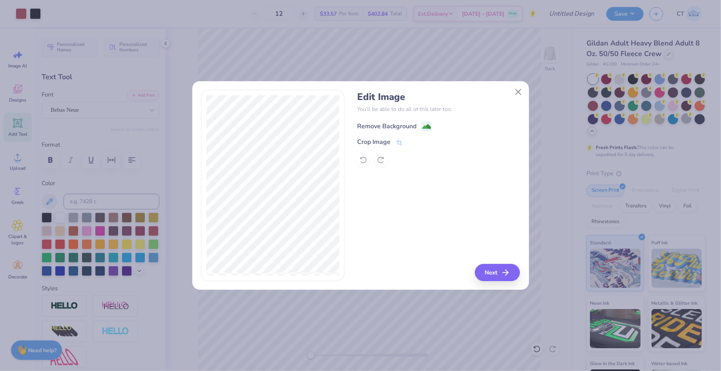
click at [426, 126] on image at bounding box center [426, 126] width 9 height 9
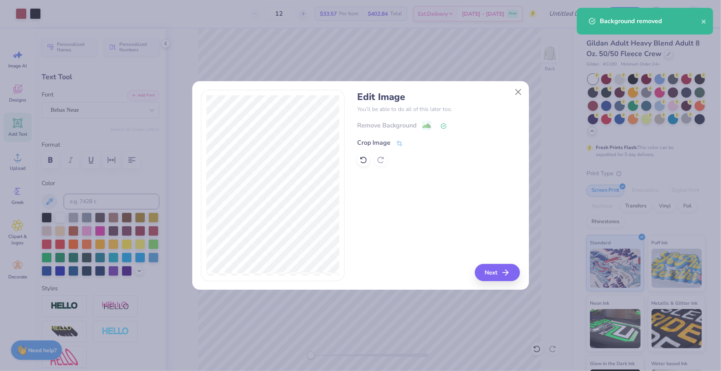
click at [399, 141] on icon at bounding box center [399, 143] width 7 height 7
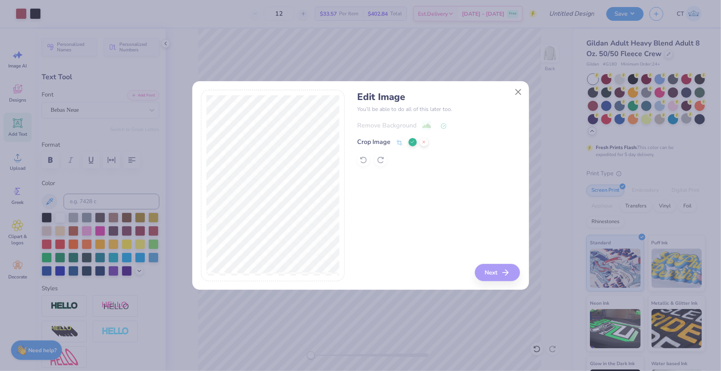
click at [412, 141] on icon at bounding box center [412, 142] width 5 height 5
click at [499, 268] on button "Next" at bounding box center [498, 272] width 45 height 17
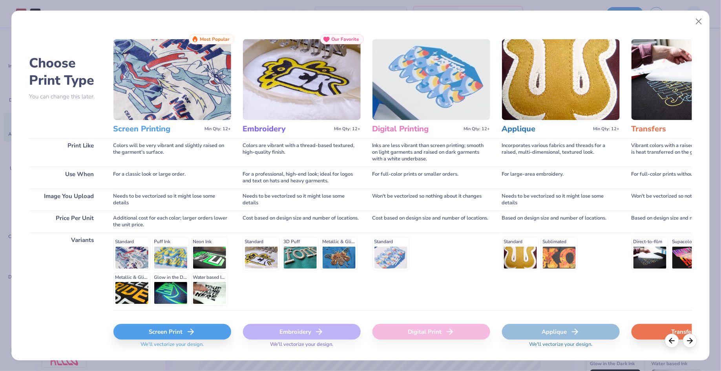
click at [171, 333] on div "Screen Print" at bounding box center [172, 332] width 118 height 16
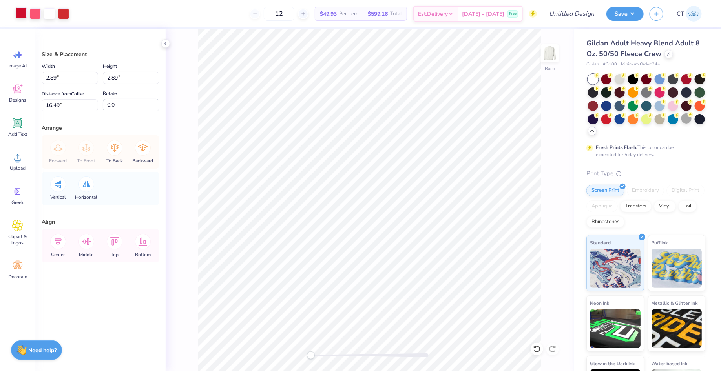
click at [22, 14] on div at bounding box center [21, 12] width 11 height 11
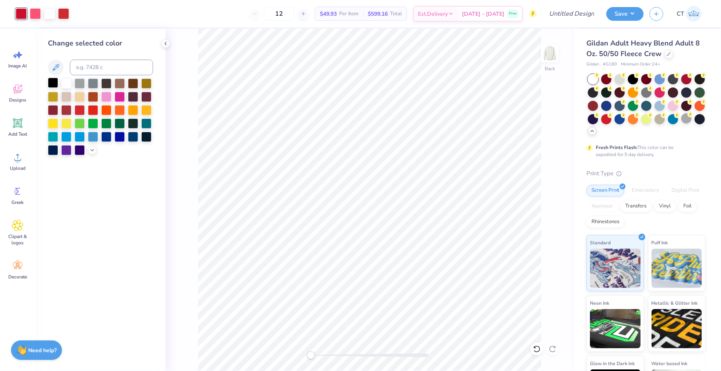
click at [53, 84] on div at bounding box center [53, 83] width 10 height 10
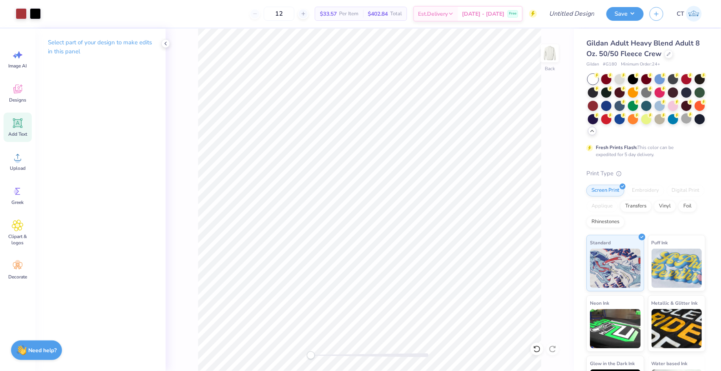
click at [18, 127] on icon at bounding box center [18, 123] width 12 height 12
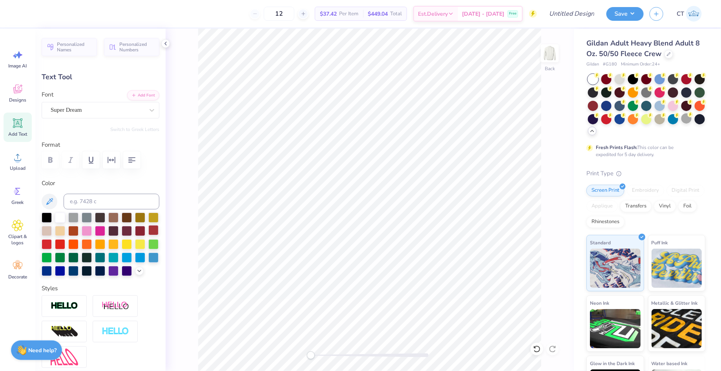
click at [154, 227] on div at bounding box center [153, 230] width 10 height 10
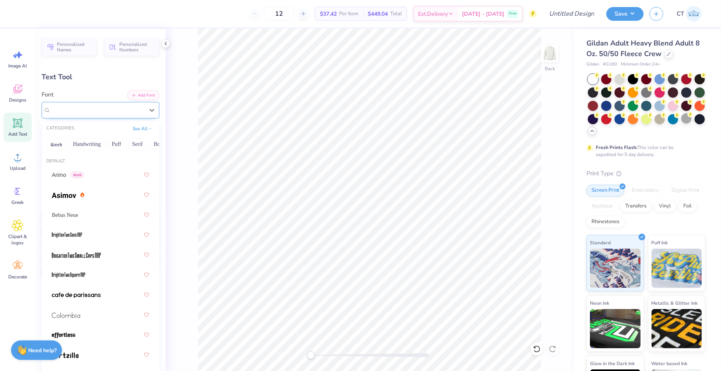
click at [86, 109] on div "Super Dream" at bounding box center [97, 110] width 95 height 12
click at [69, 173] on div "Arimo Greek" at bounding box center [68, 175] width 32 height 8
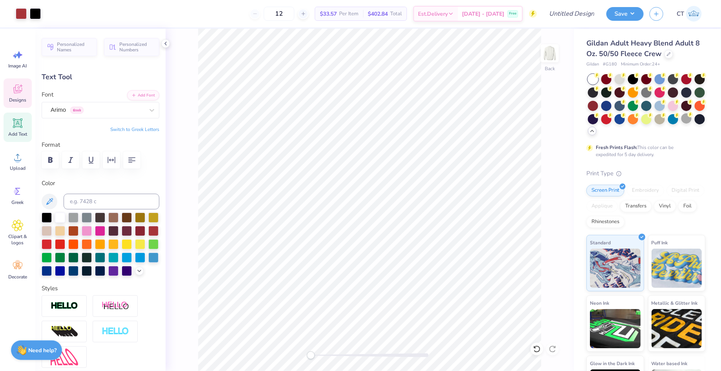
click at [20, 100] on span "Designs" at bounding box center [17, 100] width 17 height 6
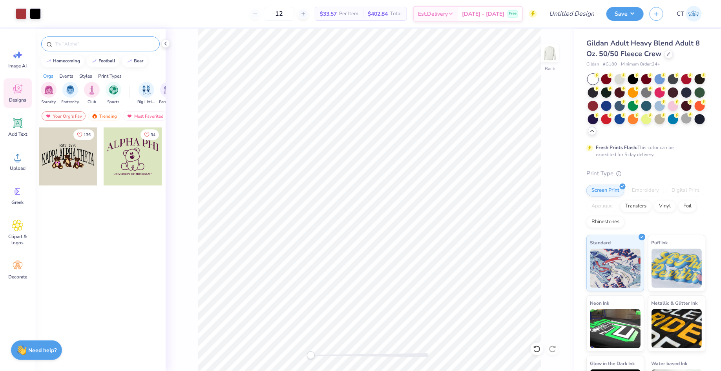
click at [107, 46] on input "text" at bounding box center [104, 44] width 100 height 8
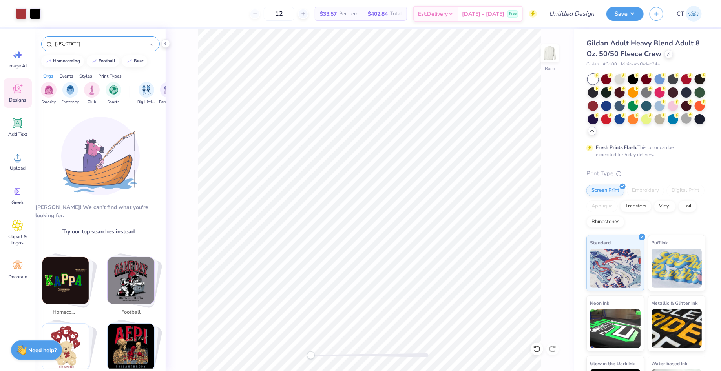
click at [105, 44] on input "[US_STATE]" at bounding box center [101, 44] width 95 height 8
drag, startPoint x: 105, startPoint y: 45, endPoint x: 50, endPoint y: 42, distance: 54.6
click at [50, 42] on div "[US_STATE]" at bounding box center [100, 43] width 118 height 15
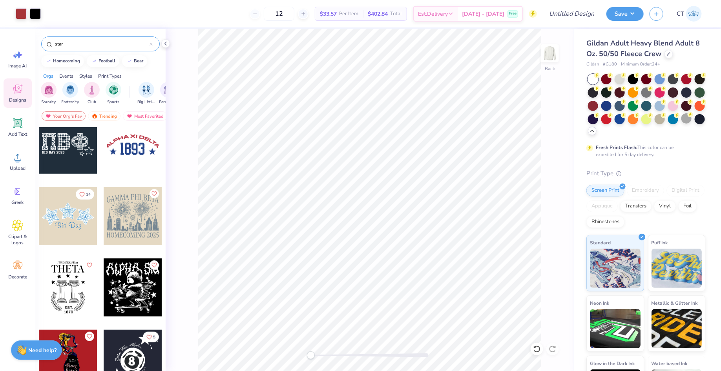
scroll to position [1724, 0]
click at [55, 43] on input "star" at bounding box center [101, 44] width 95 height 8
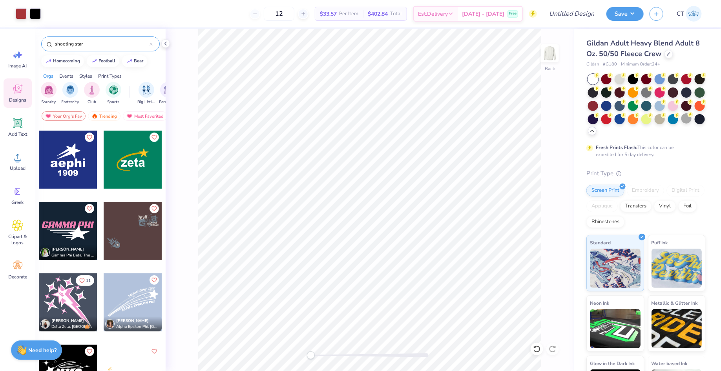
scroll to position [61, 0]
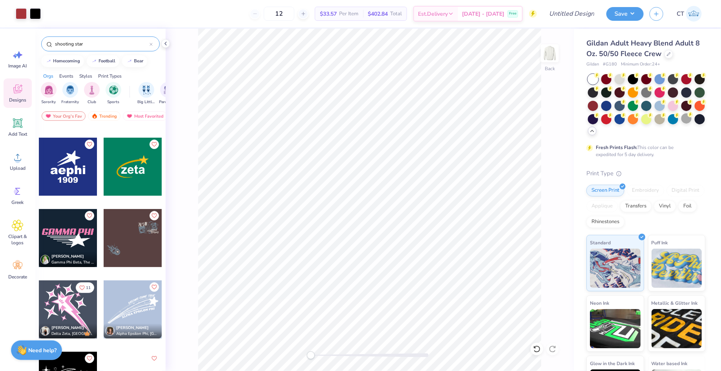
click at [70, 167] on div at bounding box center [68, 167] width 58 height 58
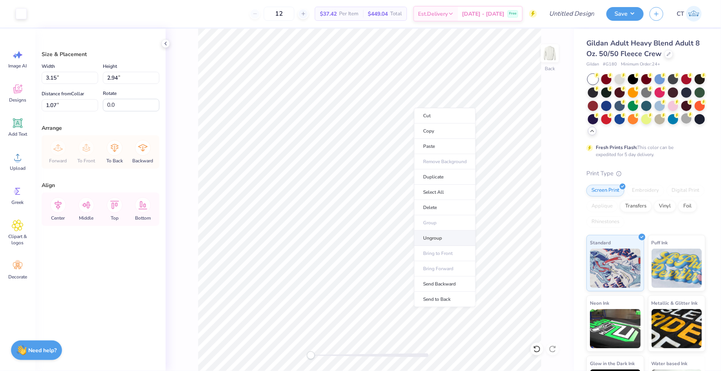
click at [430, 239] on li "Ungroup" at bounding box center [445, 238] width 62 height 15
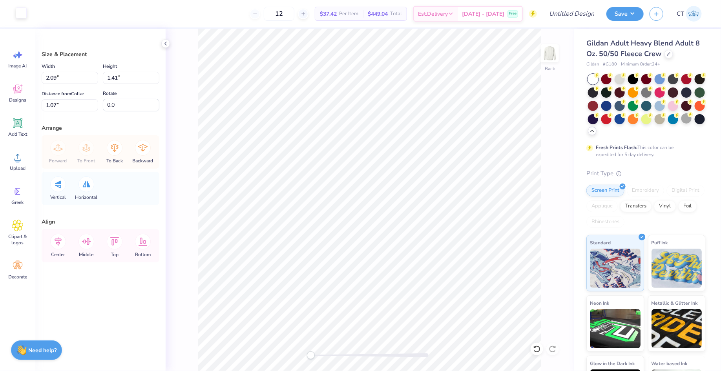
click at [24, 14] on div at bounding box center [21, 12] width 11 height 11
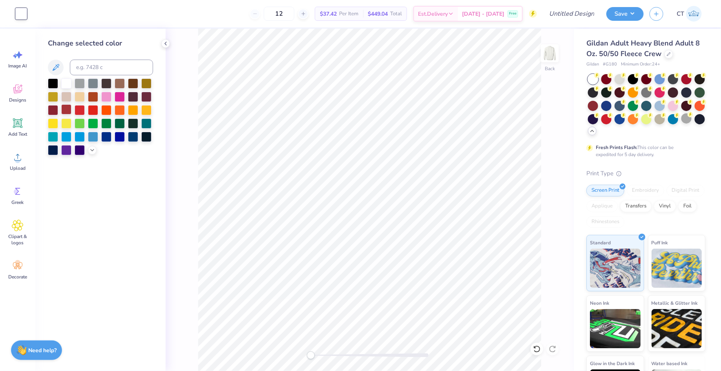
click at [69, 108] on div at bounding box center [66, 109] width 10 height 10
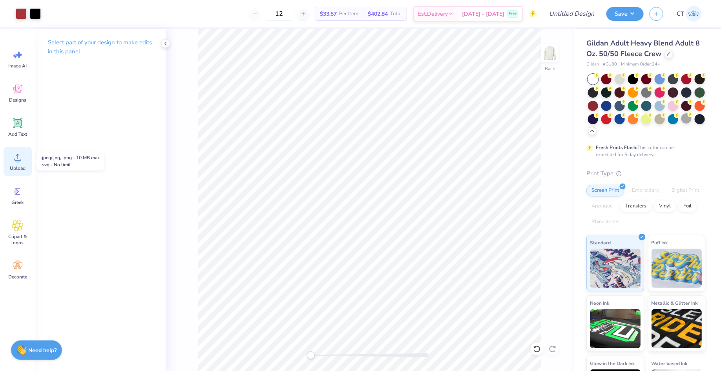
click at [18, 158] on circle at bounding box center [17, 160] width 5 height 5
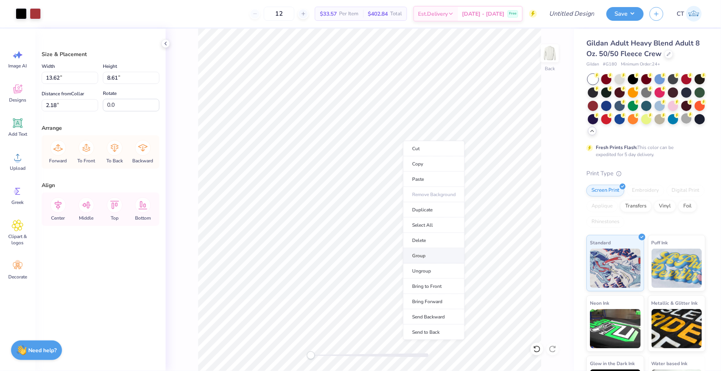
click at [426, 252] on li "Group" at bounding box center [434, 255] width 62 height 15
click at [548, 202] on div "Back" at bounding box center [370, 200] width 408 height 342
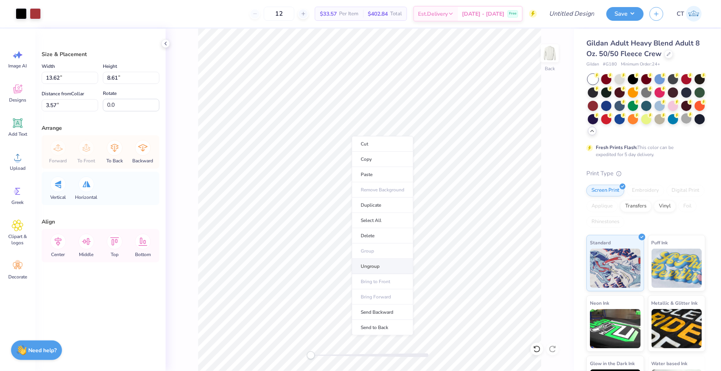
click at [374, 264] on li "Ungroup" at bounding box center [382, 266] width 62 height 15
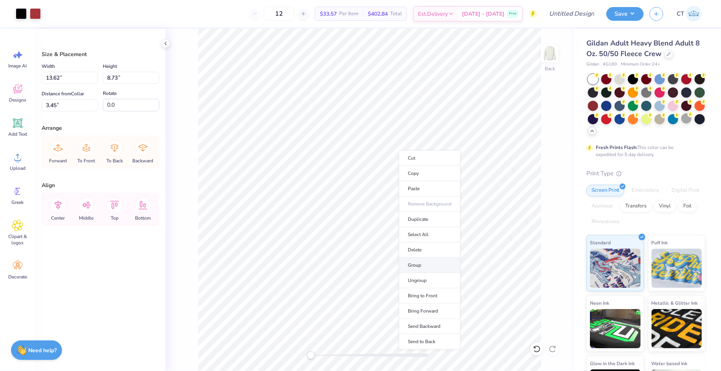
click at [421, 265] on li "Group" at bounding box center [430, 265] width 62 height 15
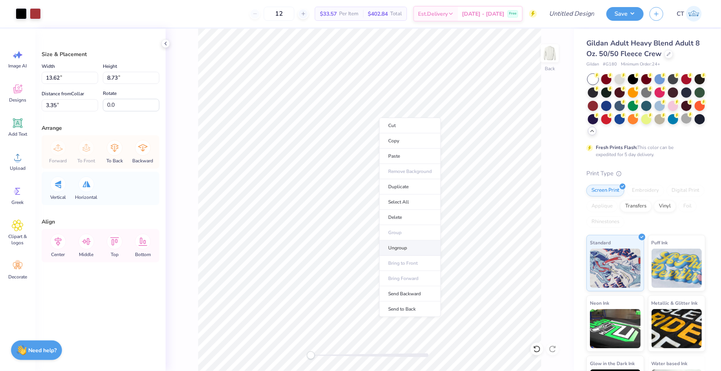
click at [414, 246] on li "Ungroup" at bounding box center [410, 247] width 62 height 15
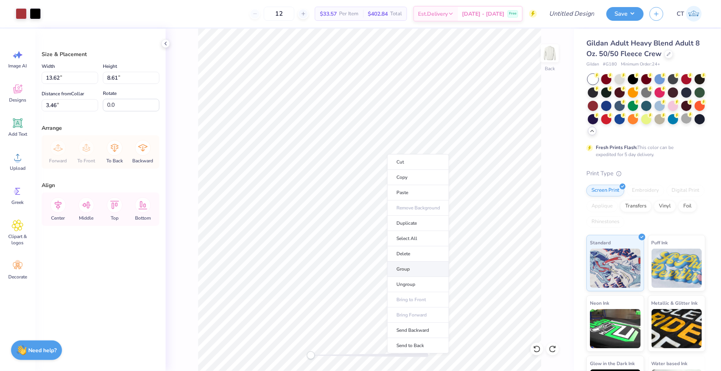
click at [411, 265] on li "Group" at bounding box center [418, 269] width 62 height 15
click at [412, 263] on li "Group" at bounding box center [428, 266] width 62 height 15
click at [449, 282] on li "Group" at bounding box center [459, 287] width 62 height 15
